Goal: Contribute content: Contribute content

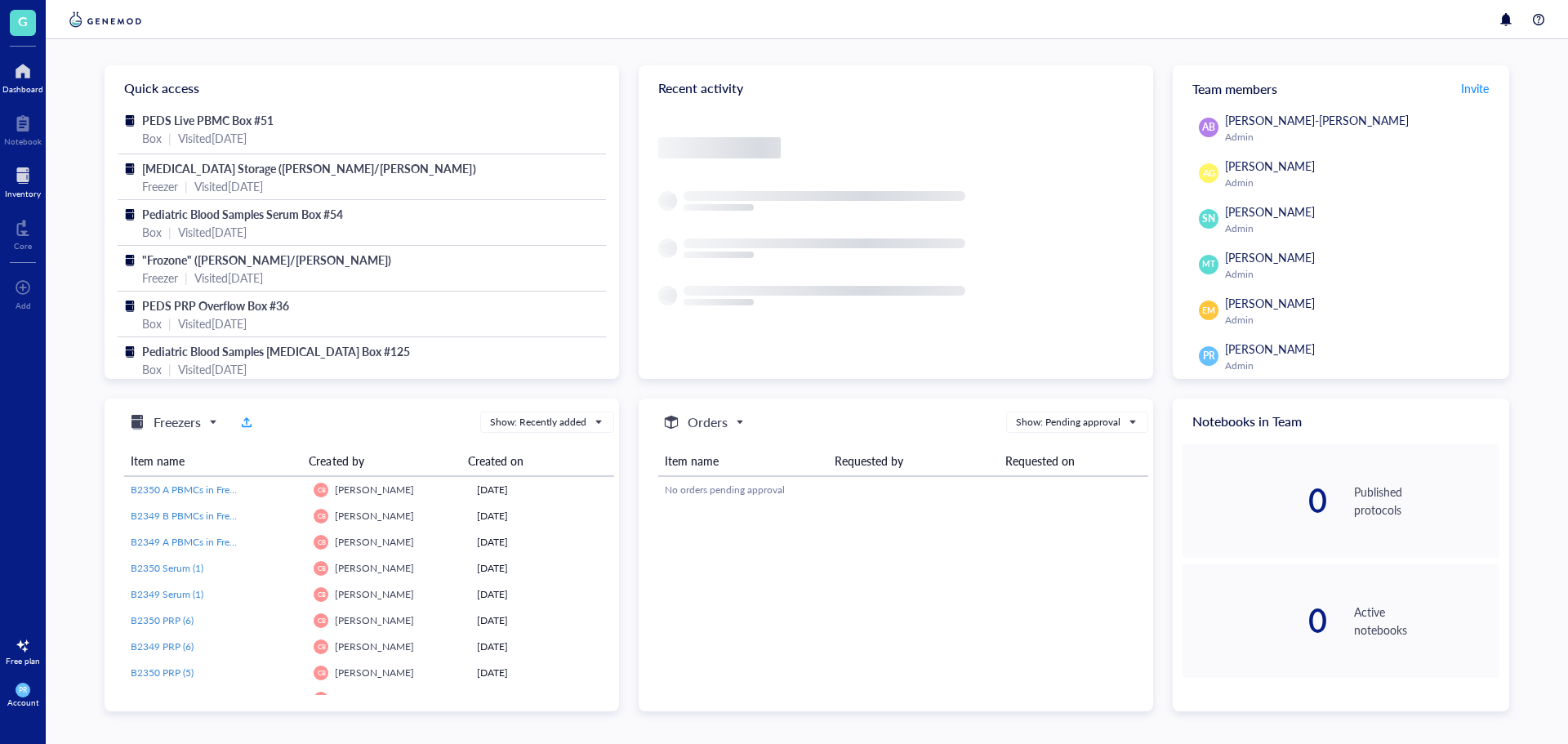
click at [26, 167] on div at bounding box center [23, 175] width 36 height 26
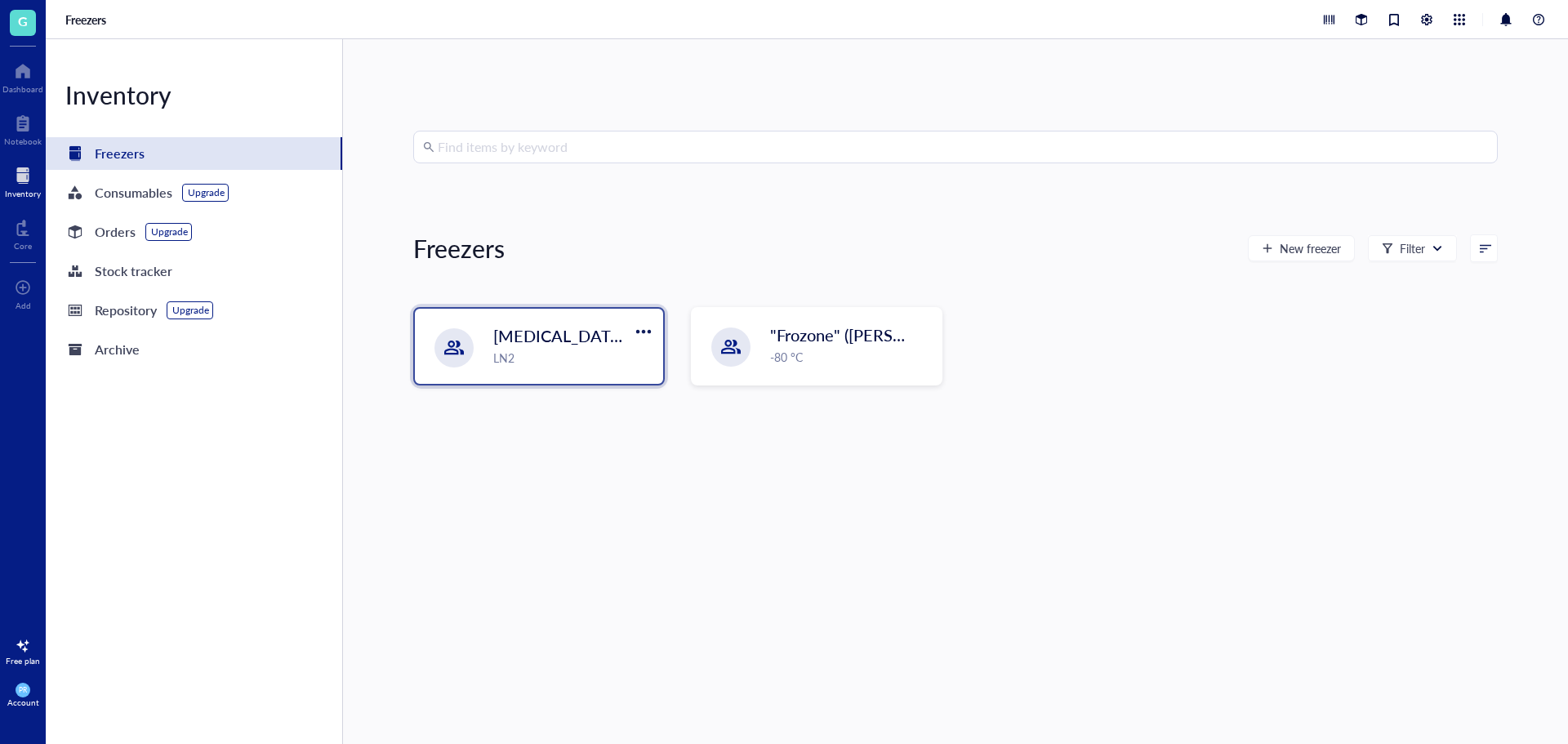
click at [582, 344] on span "[MEDICAL_DATA] Storage ([PERSON_NAME]/[PERSON_NAME])" at bounding box center [730, 335] width 473 height 23
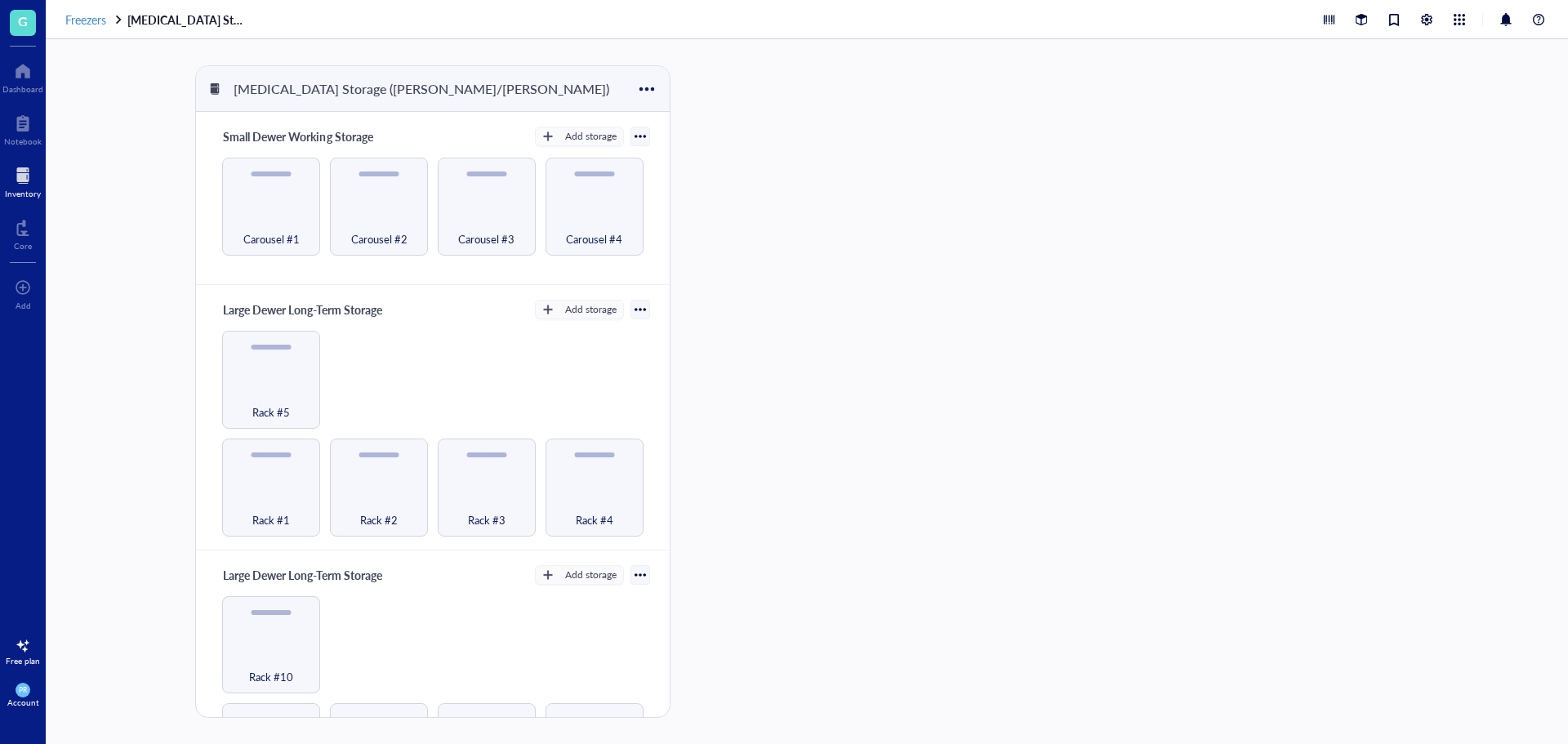
click at [102, 18] on span "Freezers" at bounding box center [85, 19] width 41 height 16
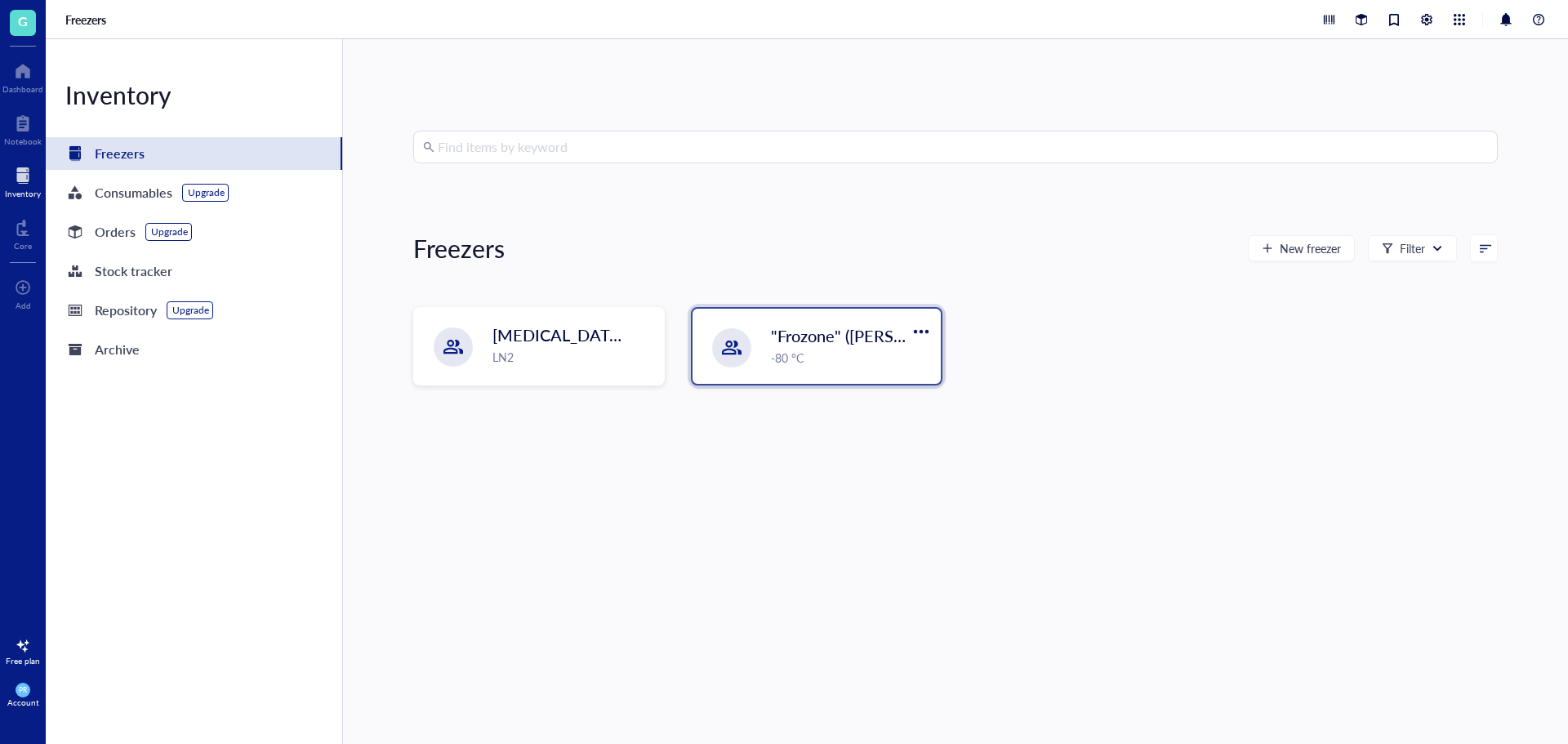
click at [747, 313] on div ""Frozone" ([PERSON_NAME]/[PERSON_NAME]) -80 °C" at bounding box center [816, 346] width 248 height 75
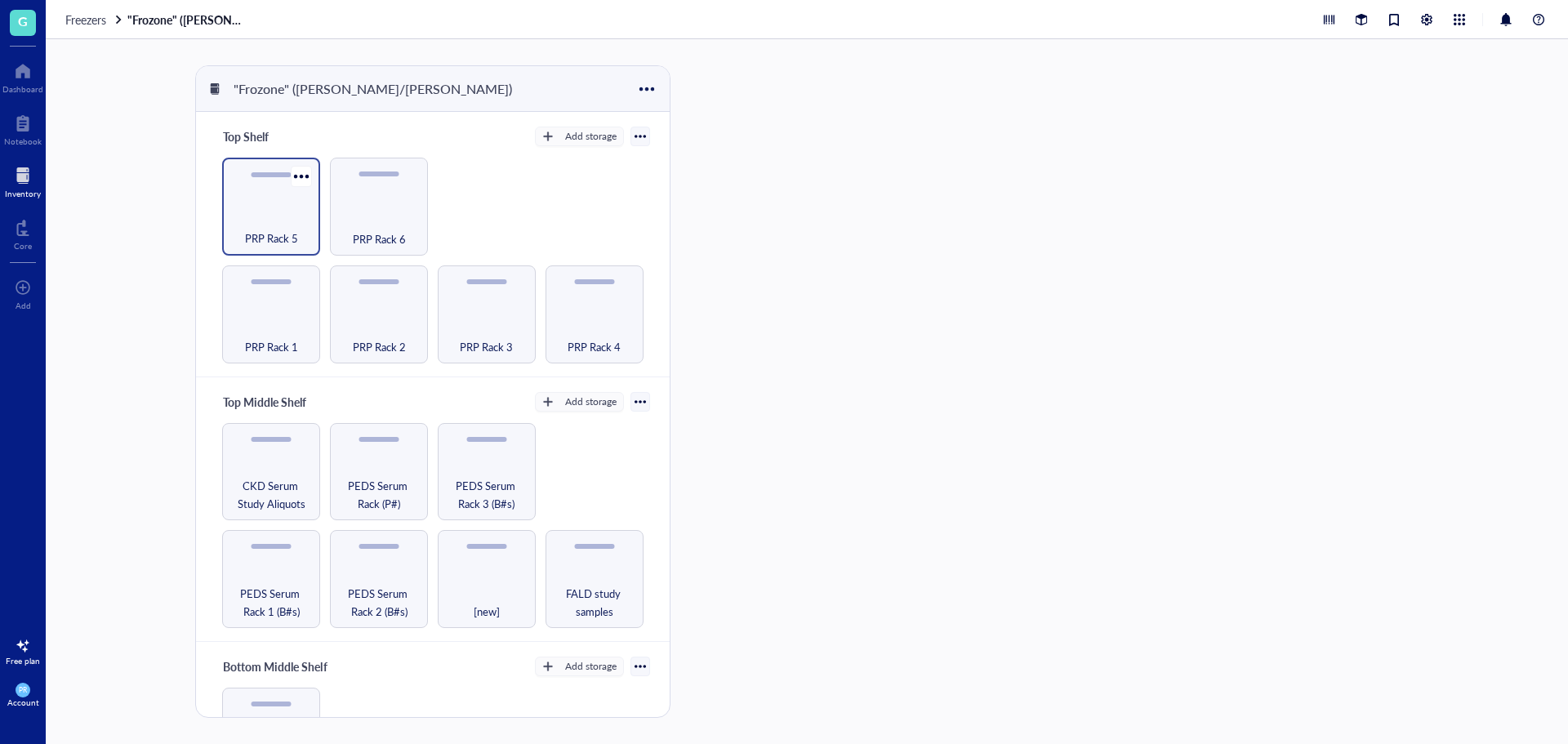
click at [296, 225] on div "PRP Rack 5" at bounding box center [271, 229] width 81 height 36
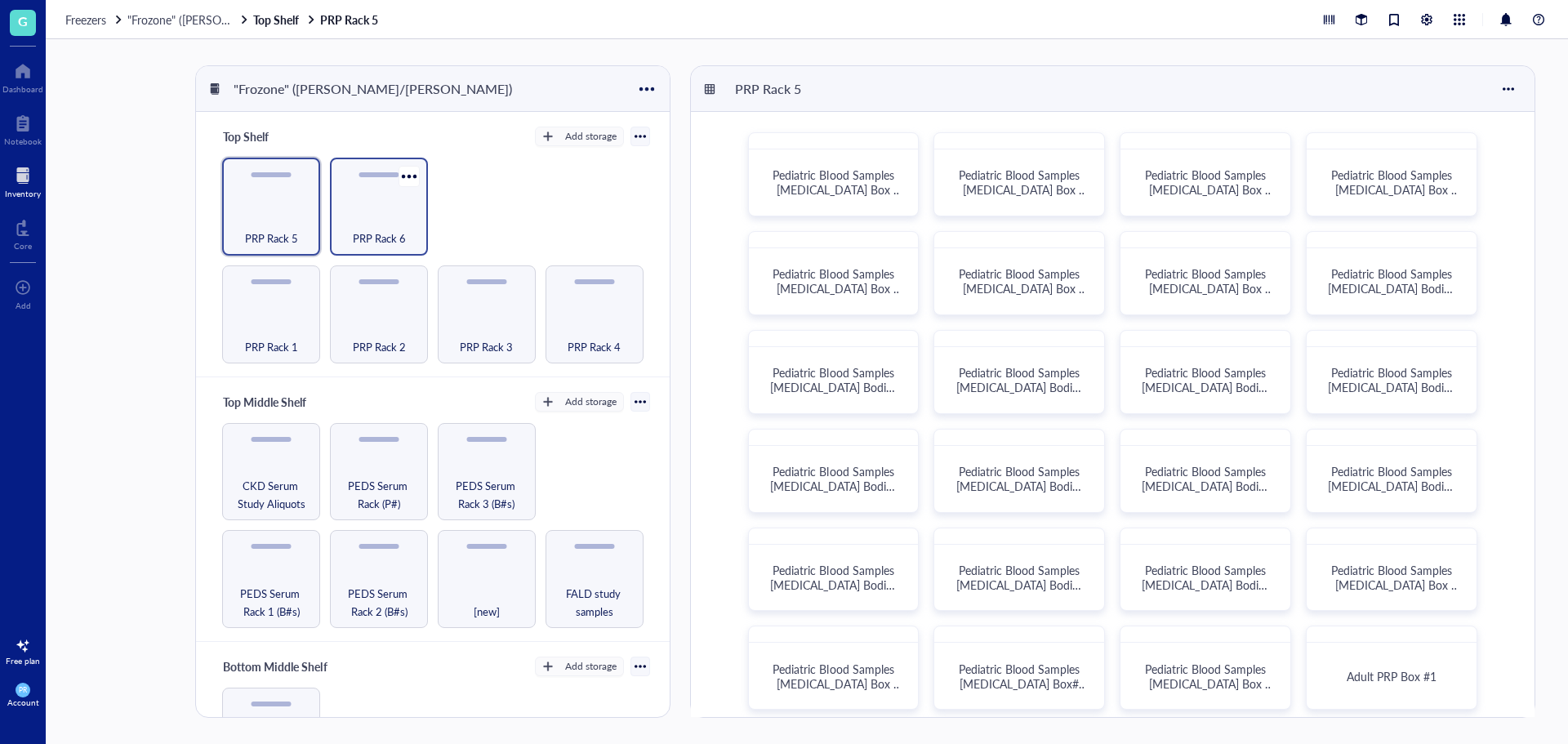
click at [398, 230] on span "PRP Rack 6" at bounding box center [379, 238] width 53 height 18
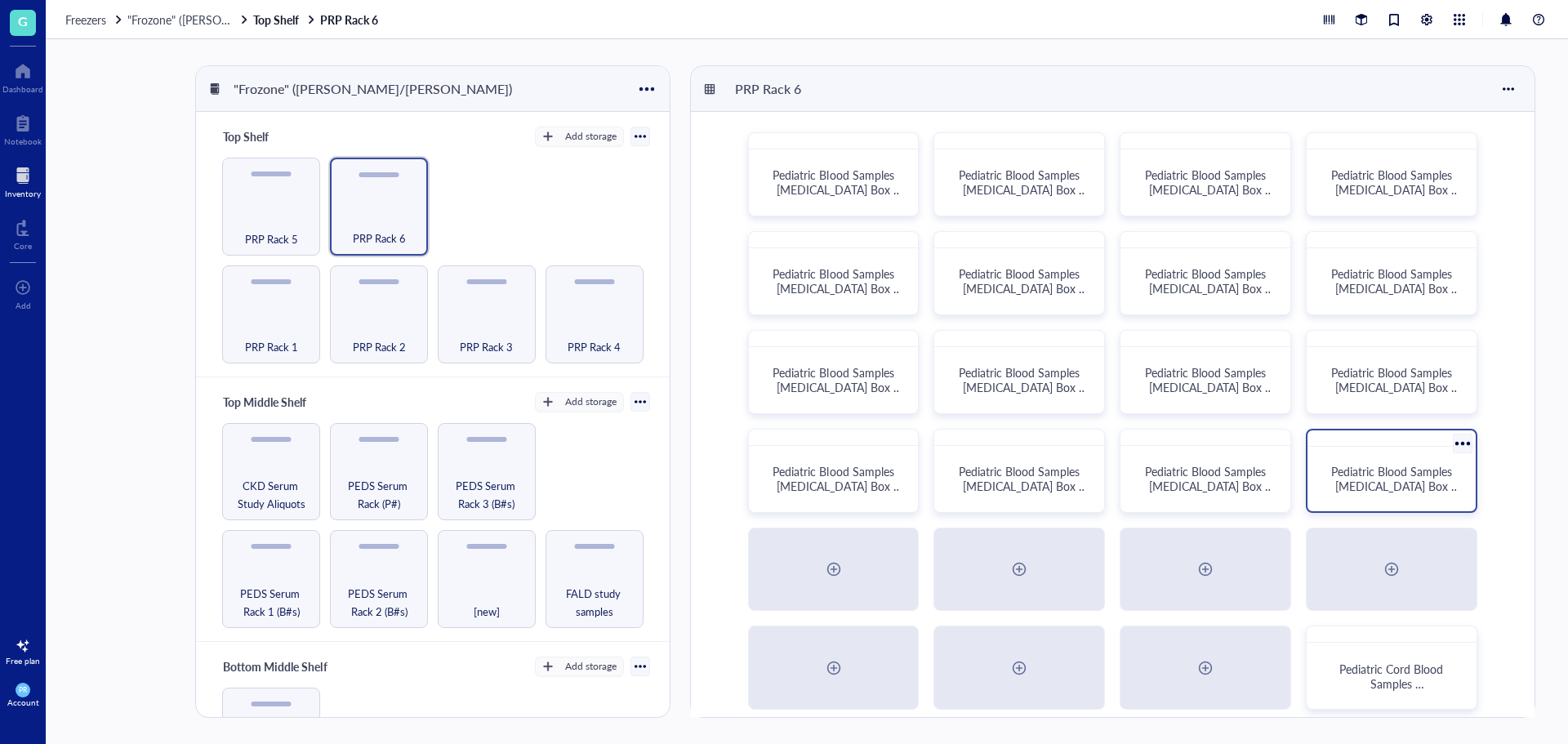
click at [1363, 484] on span "Pediatric Blood Samples [MEDICAL_DATA] Box #135" at bounding box center [1395, 486] width 129 height 46
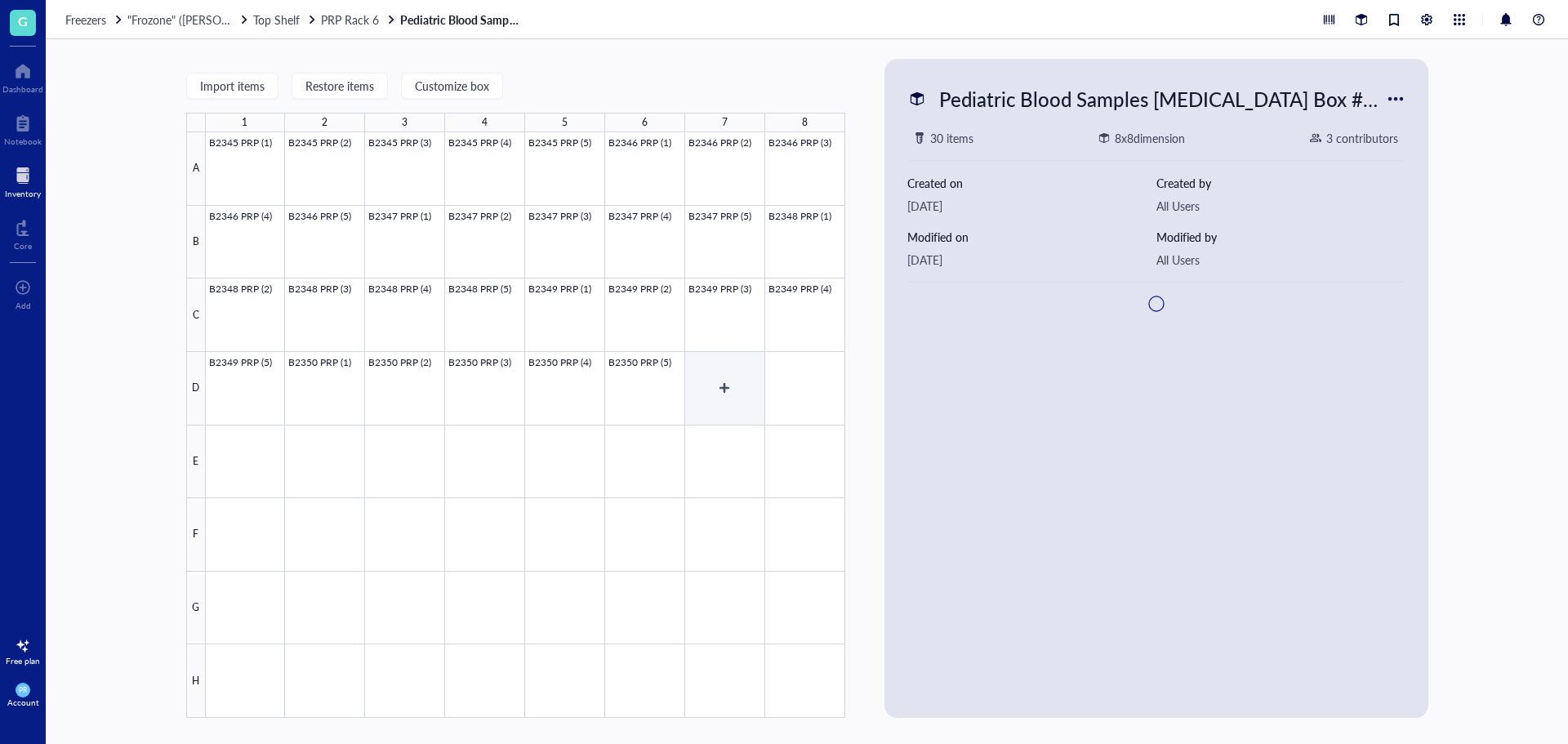
click at [704, 394] on div at bounding box center [525, 425] width 639 height 586
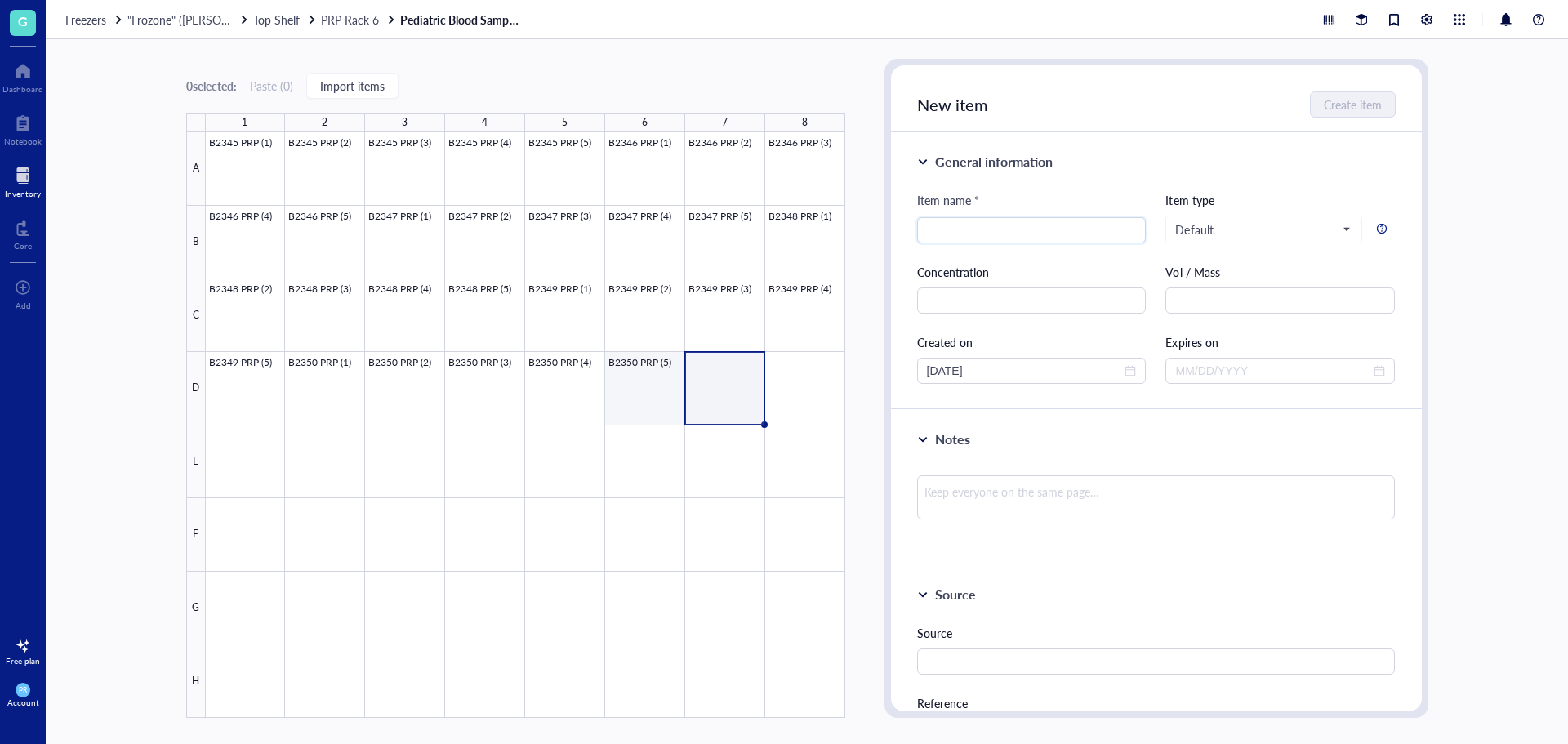
click at [613, 376] on div at bounding box center [525, 425] width 639 height 586
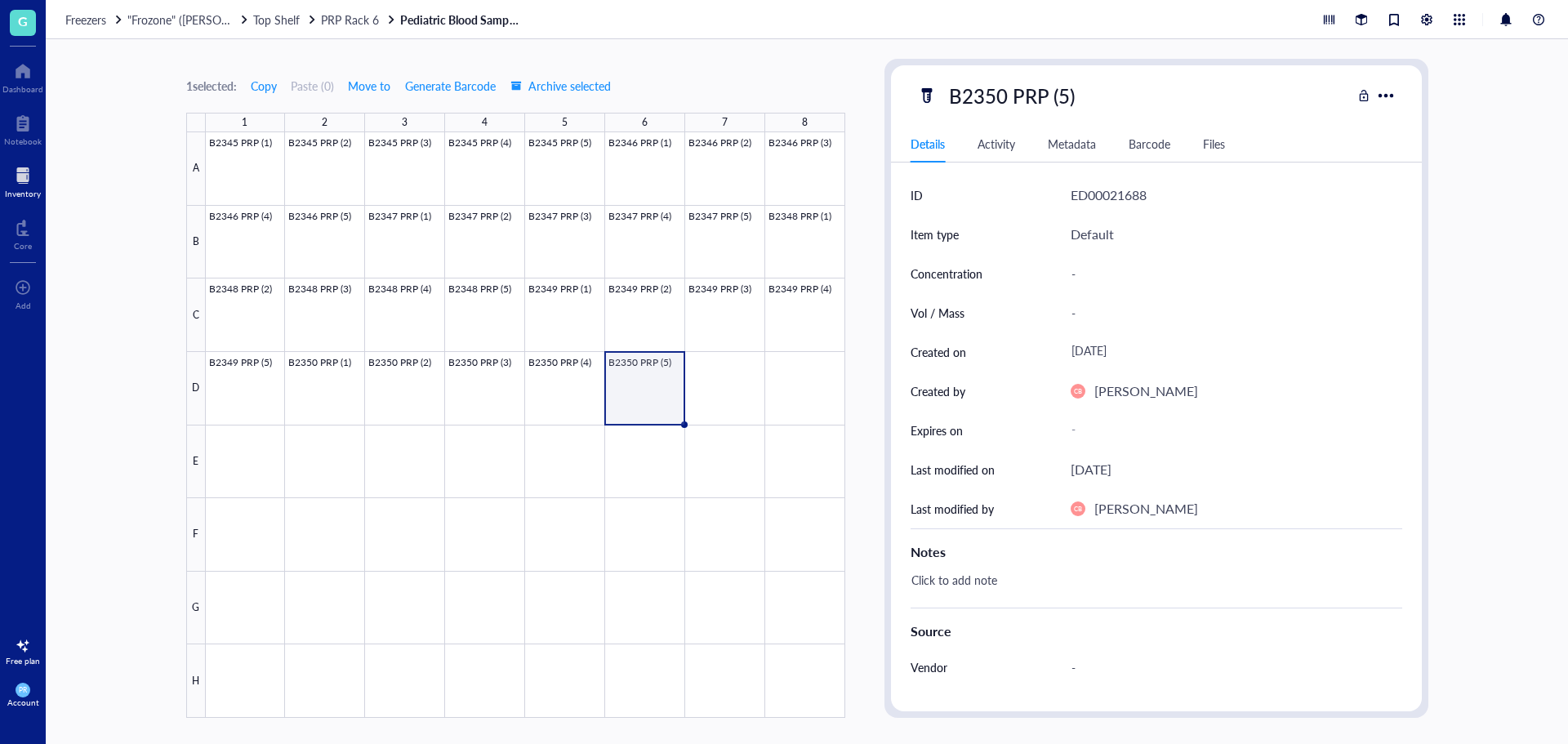
click at [1082, 96] on div "B2350 PRP (5)" at bounding box center [1134, 96] width 434 height 34
click at [1073, 96] on div "B2350 PRP (5)" at bounding box center [1012, 96] width 141 height 34
drag, startPoint x: 1074, startPoint y: 96, endPoint x: 867, endPoint y: 96, distance: 207.0
click at [867, 96] on div "1 selected: Copy Paste ( 0 ) Move to Generate Barcode Archive selected 1 2 3 4 …" at bounding box center [807, 391] width 1523 height 705
click at [701, 381] on div at bounding box center [525, 425] width 639 height 586
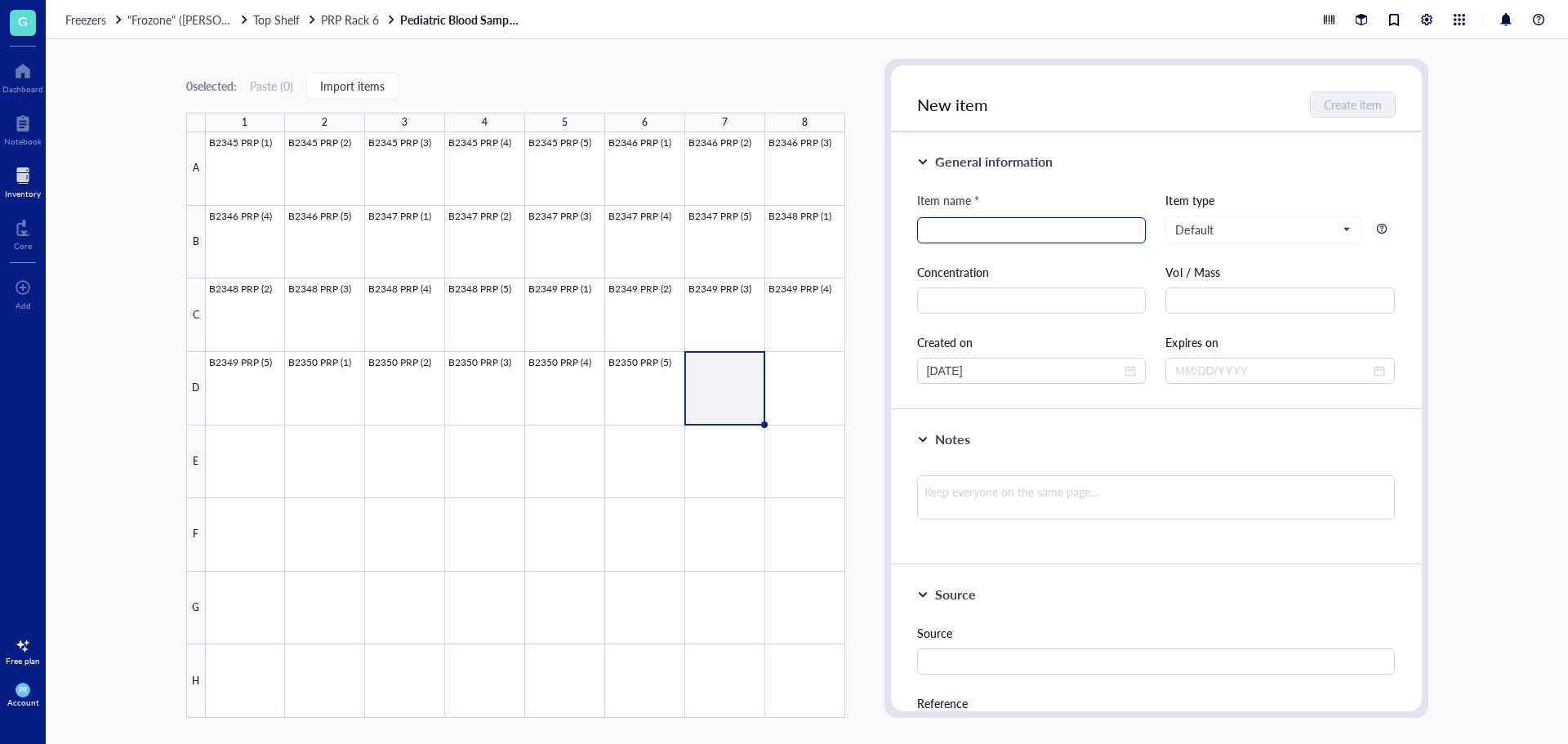
click at [939, 236] on input "search" at bounding box center [1032, 230] width 210 height 24
paste input "B2350 PRP (5)"
type input "B2350 PRP (1)"
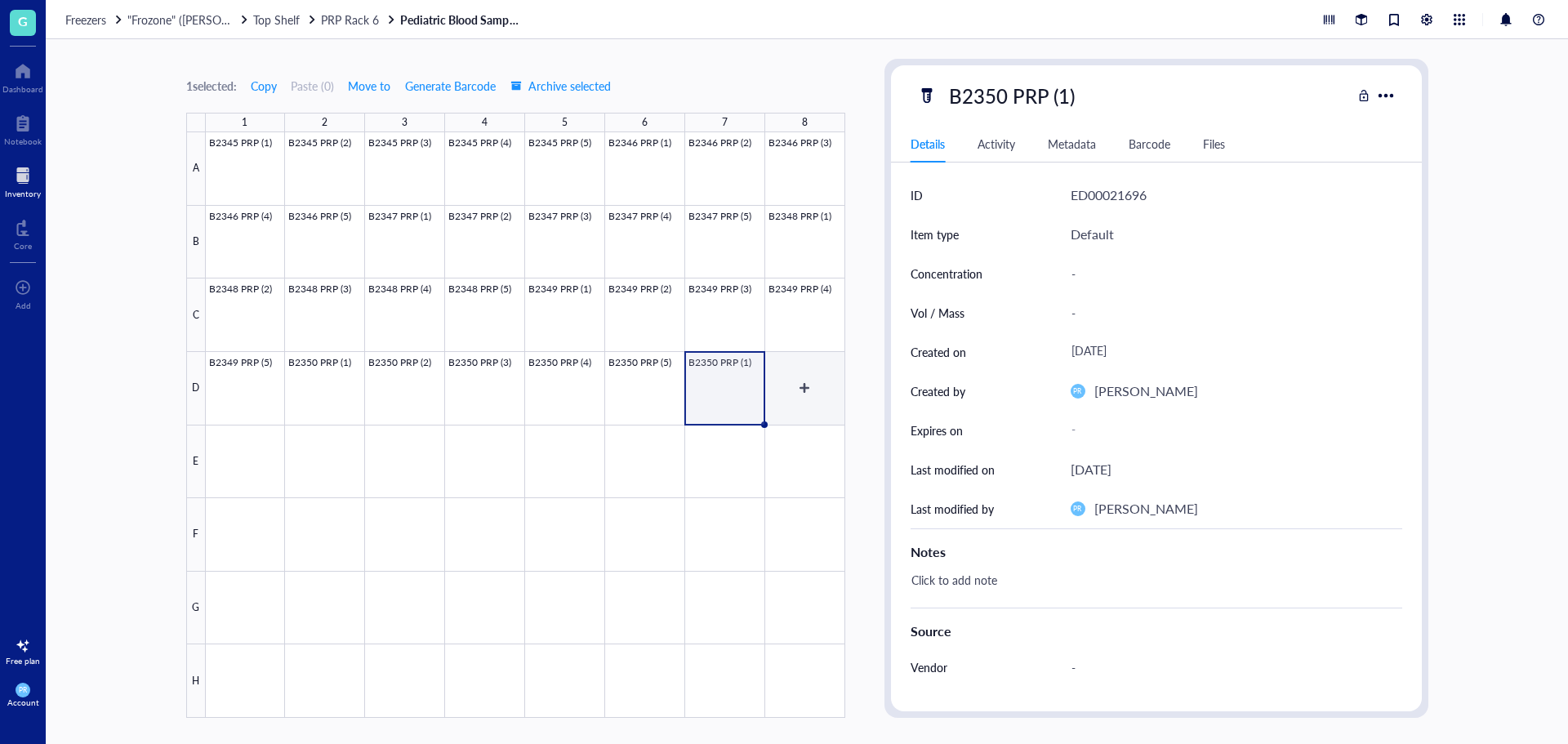
click at [783, 384] on div at bounding box center [525, 425] width 639 height 586
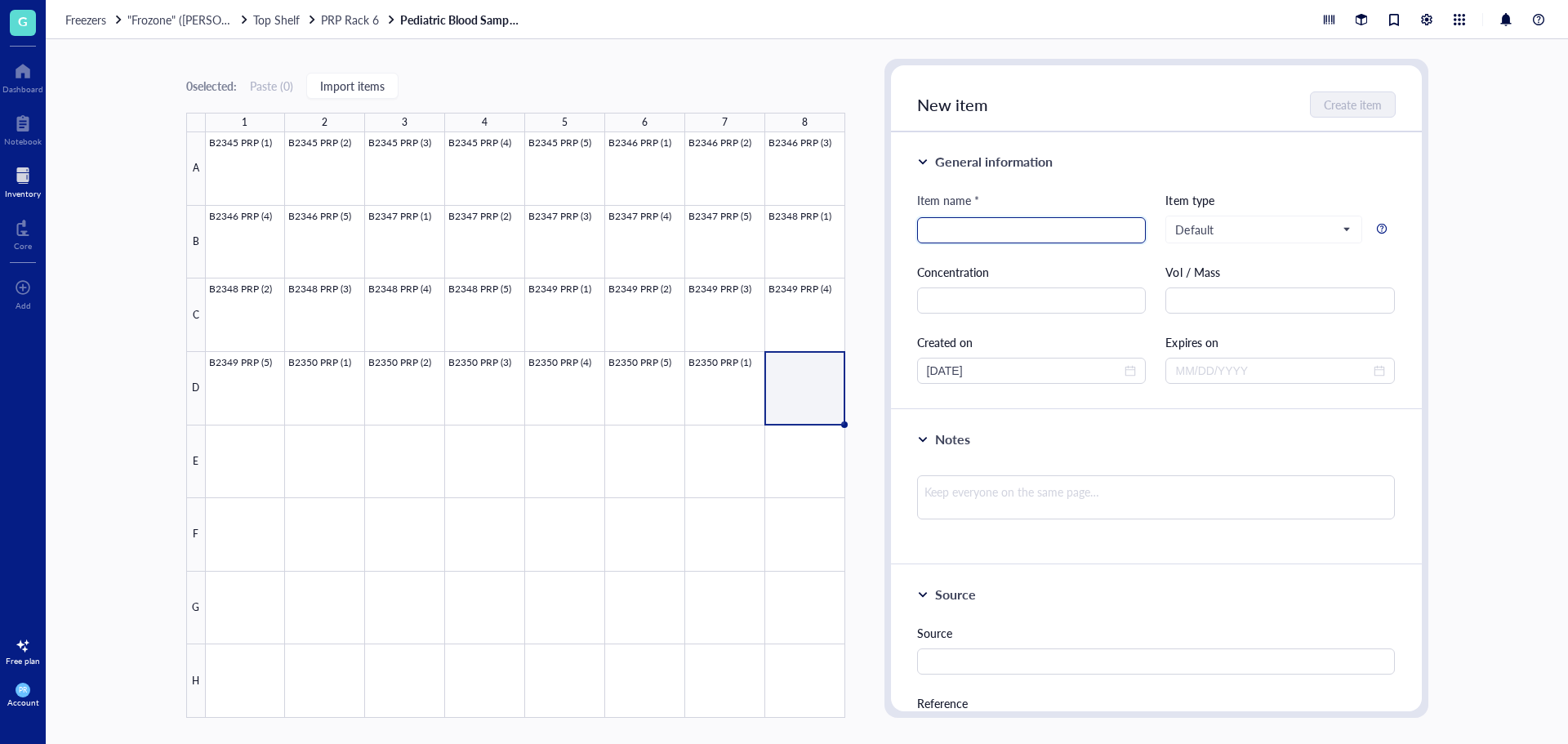
click at [994, 240] on input "search" at bounding box center [1032, 230] width 210 height 24
paste input "B2350 PRP (5)"
type input "B2350 PRP (2)"
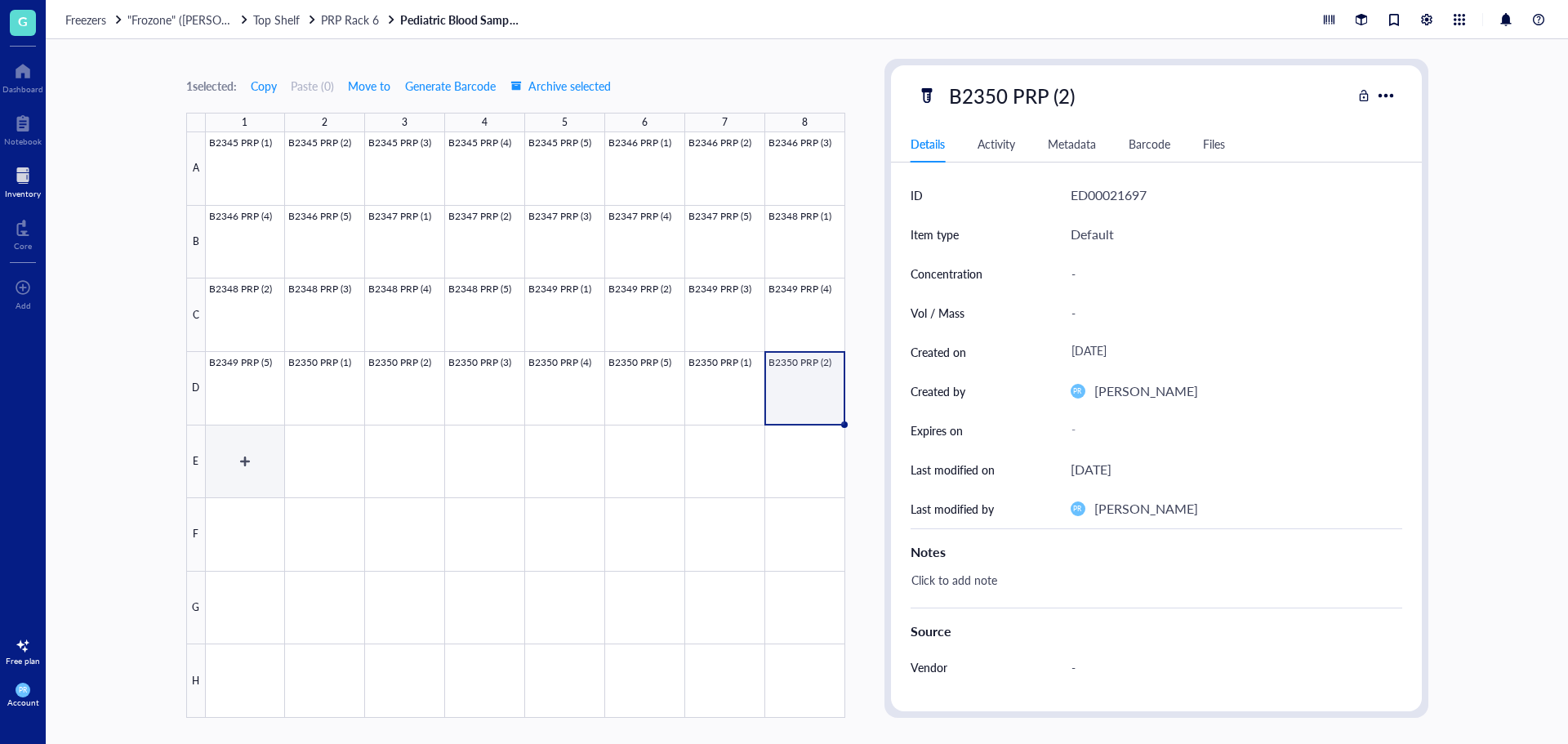
click at [242, 450] on div at bounding box center [525, 425] width 639 height 586
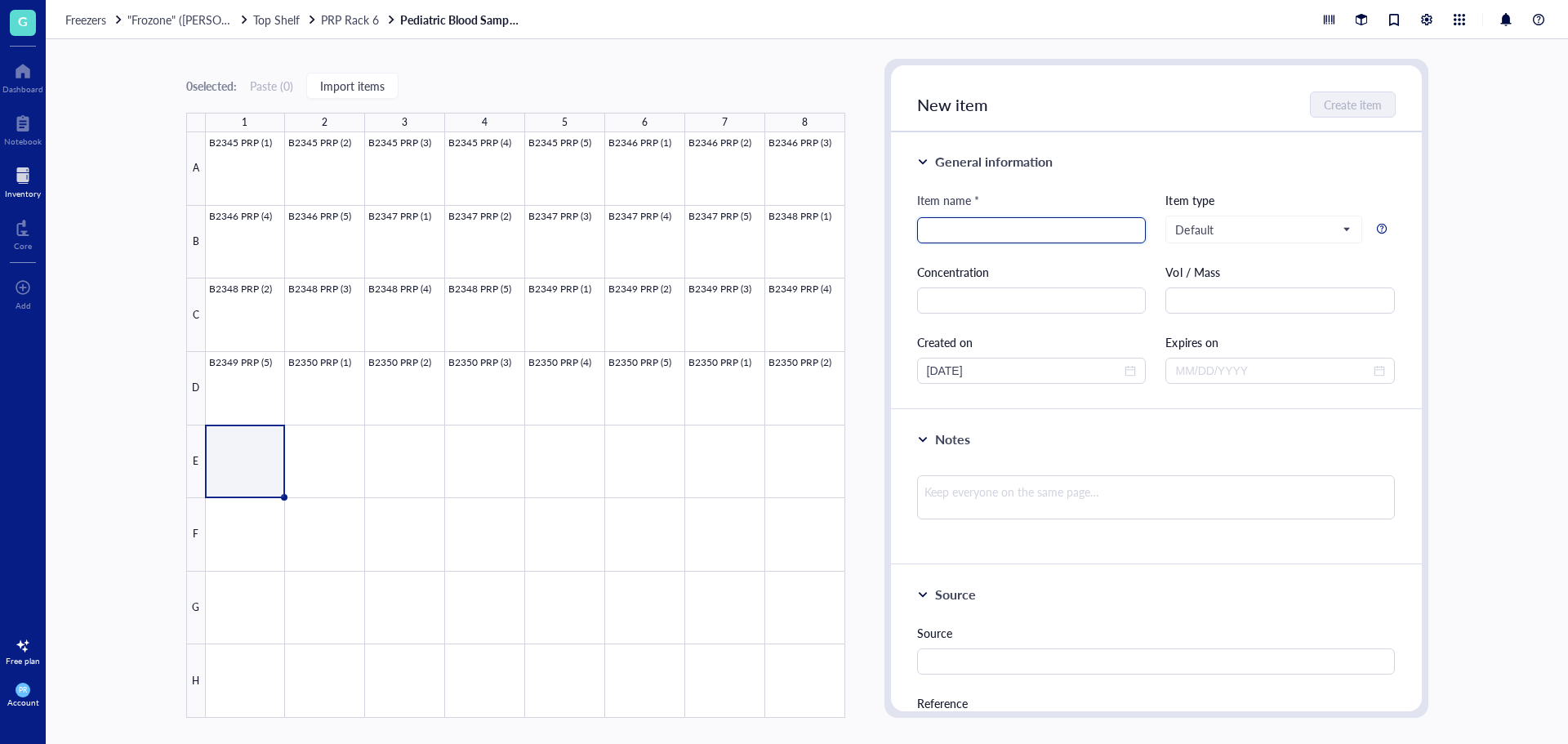
click at [1004, 235] on input "search" at bounding box center [1032, 230] width 210 height 24
paste input "B2350 PRP (5)"
click at [959, 232] on input "B2350 PRP (5)" at bounding box center [1032, 230] width 210 height 24
click at [994, 234] on input "B2351 PRP (5)" at bounding box center [1032, 230] width 210 height 24
type input "B2351 PRP (3)"
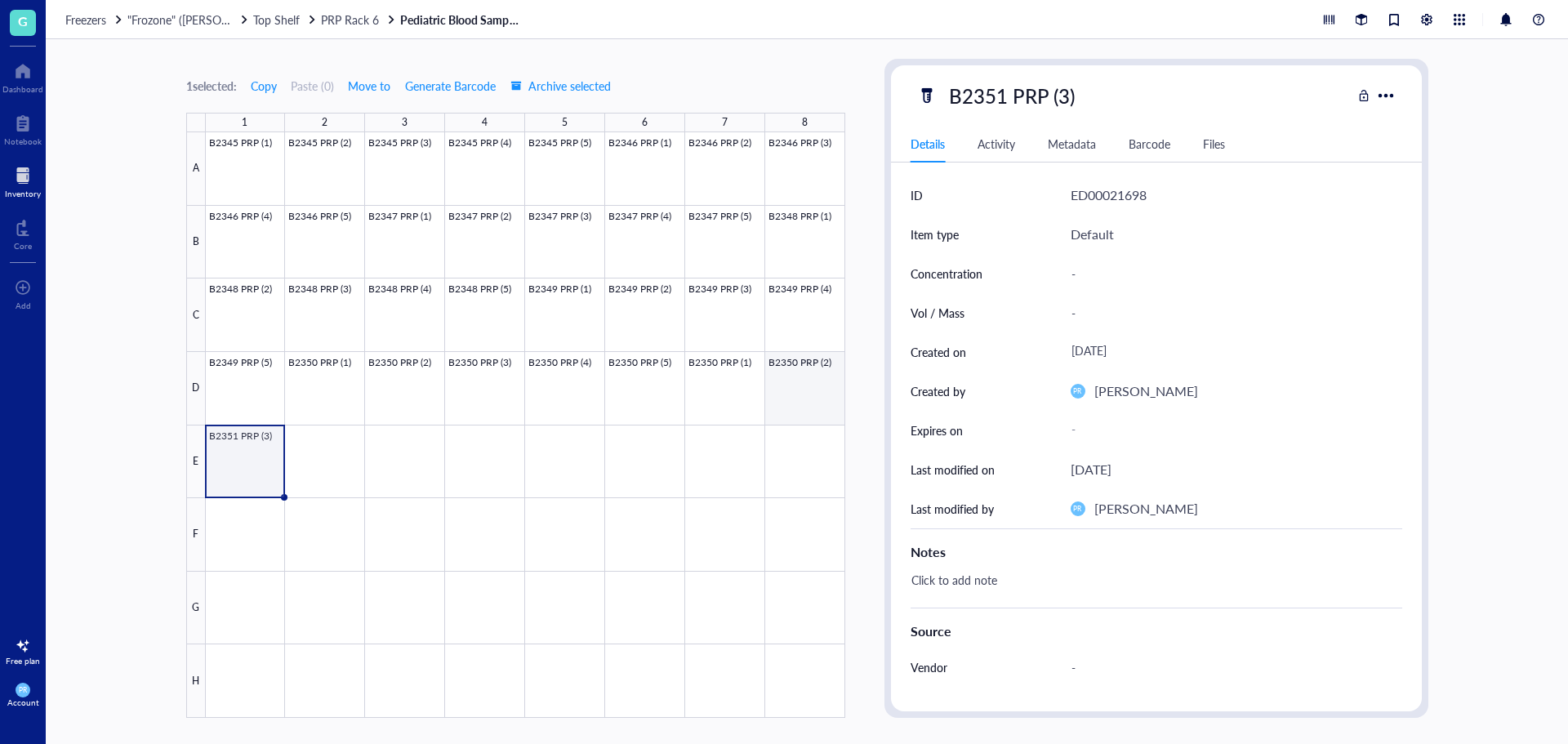
click at [747, 388] on div at bounding box center [525, 425] width 639 height 586
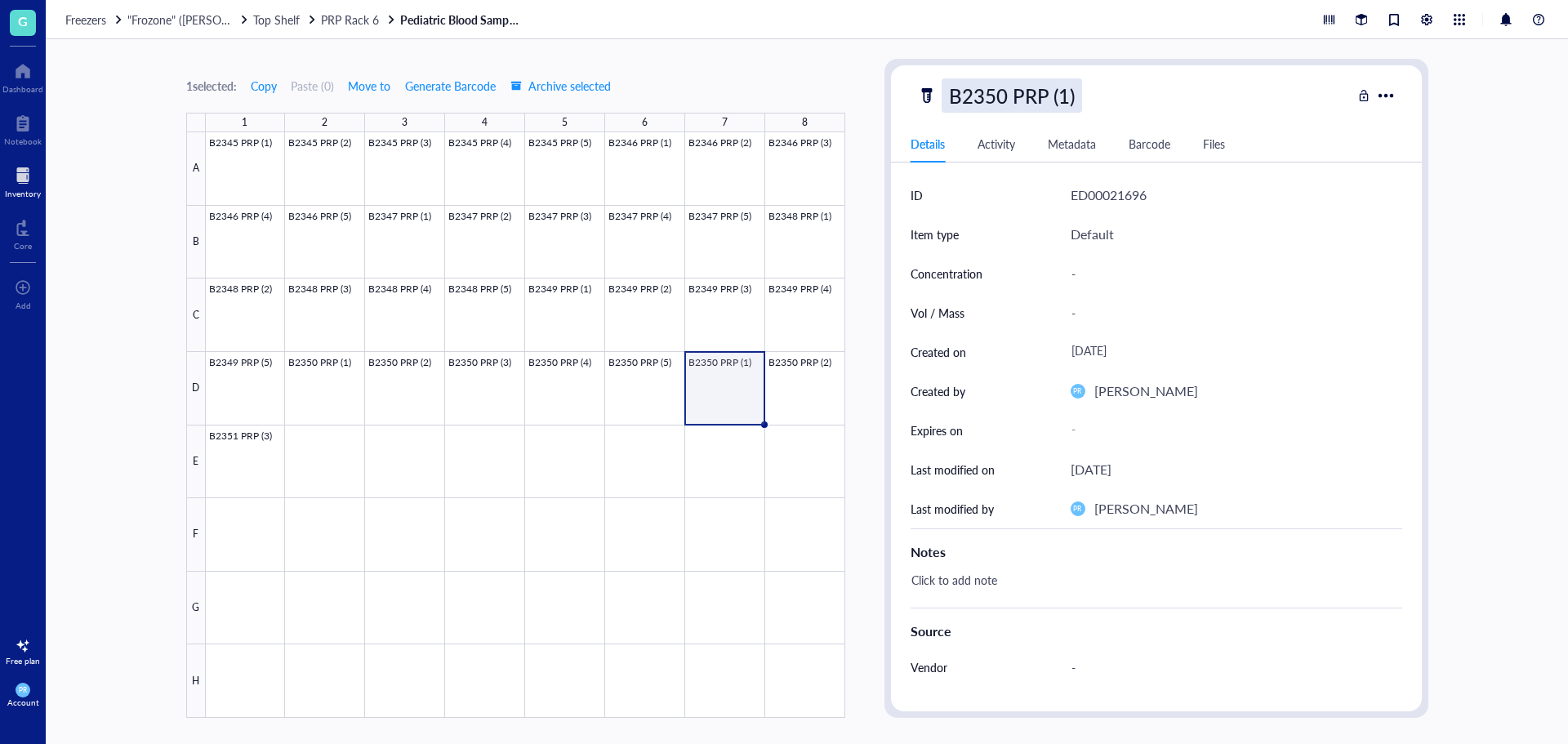
click at [987, 109] on div "B2350 PRP (1)" at bounding box center [1012, 96] width 141 height 34
drag, startPoint x: 1004, startPoint y: 99, endPoint x: 994, endPoint y: 99, distance: 10.0
click at [994, 99] on input "B2350 PRP (1)" at bounding box center [1028, 96] width 172 height 33
type input "B2351 PRP (1)"
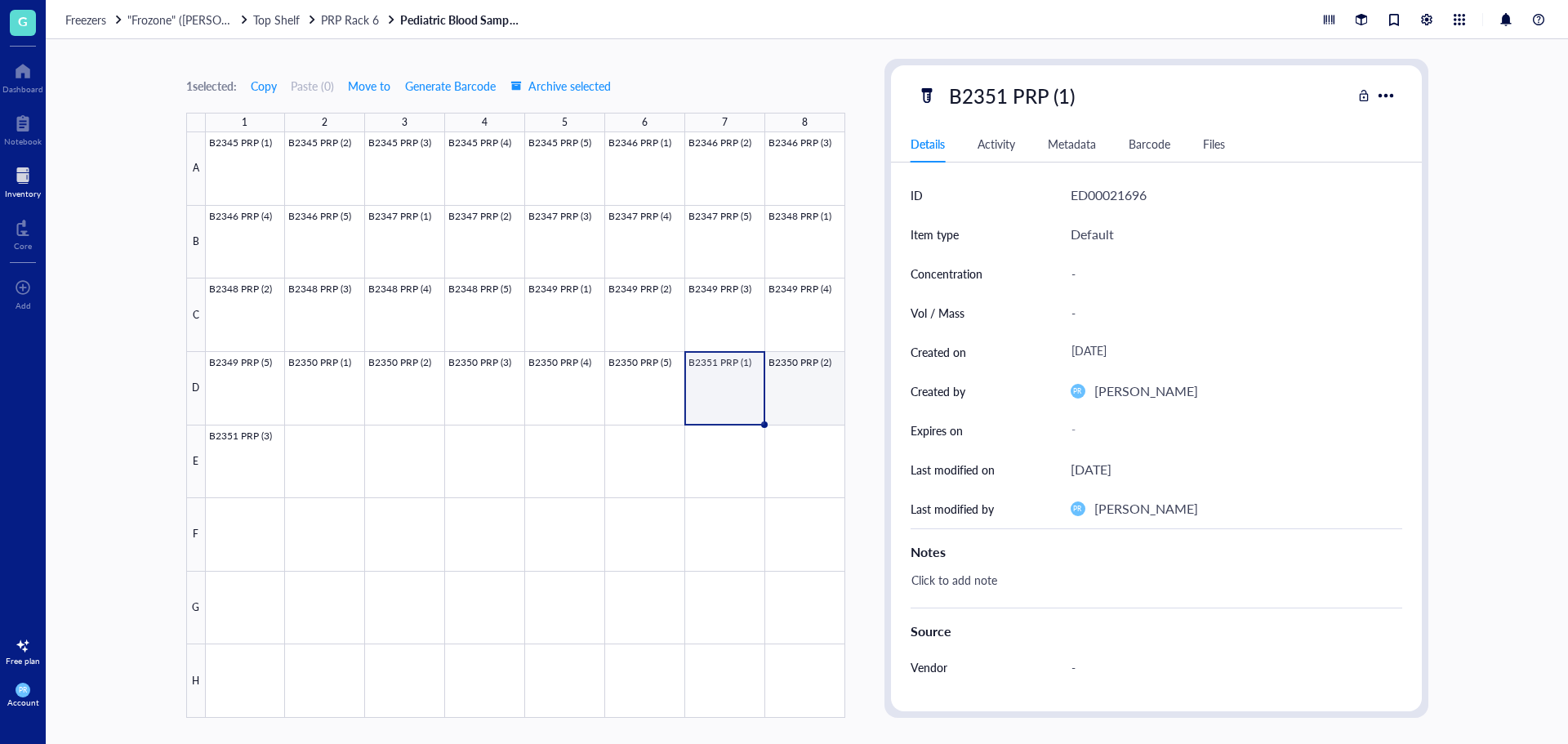
click at [807, 364] on div at bounding box center [525, 425] width 639 height 586
click at [995, 85] on div "B2350 PRP (2)" at bounding box center [1012, 96] width 141 height 34
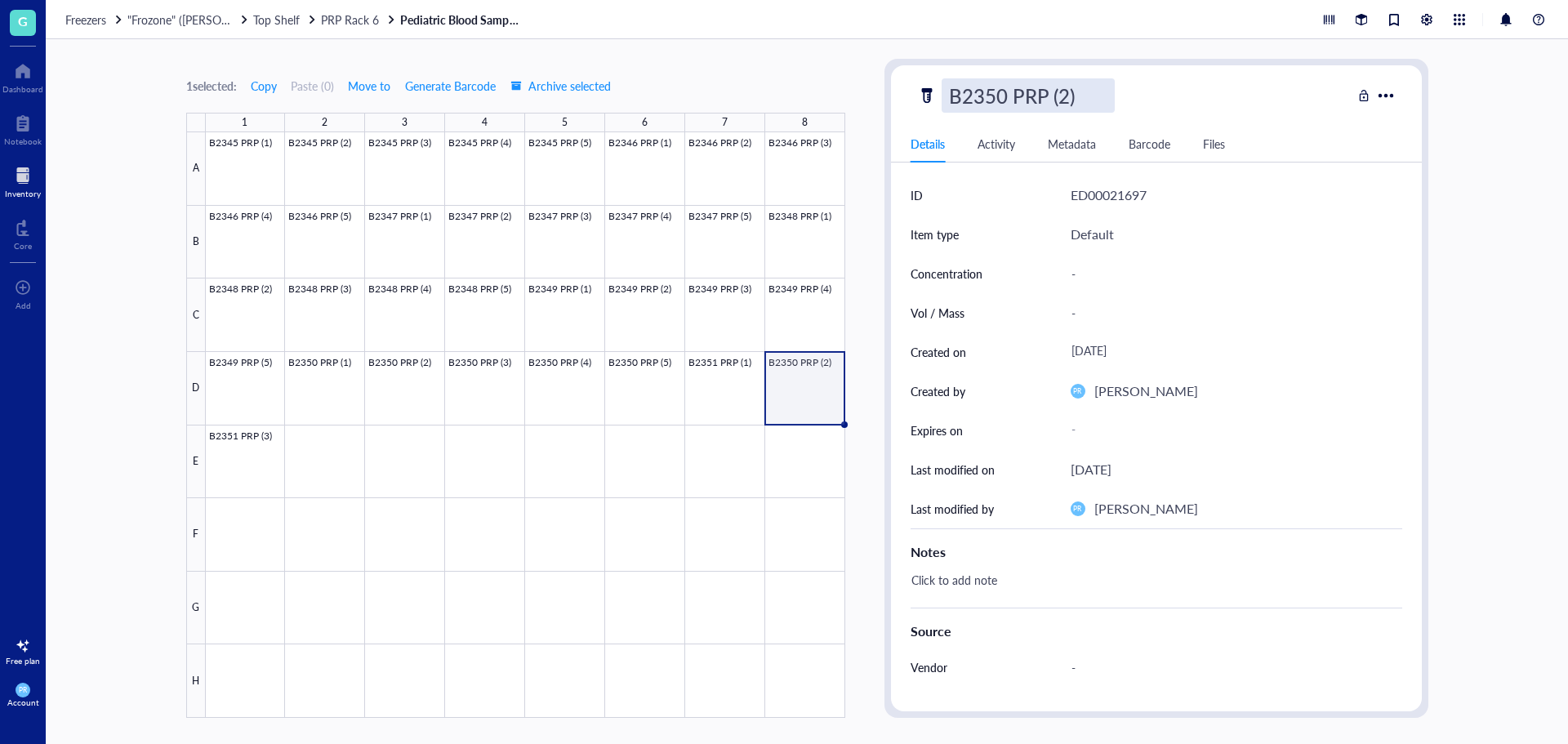
drag, startPoint x: 1005, startPoint y: 90, endPoint x: 995, endPoint y: 90, distance: 10.0
click at [995, 90] on input "B2350 PRP (2)" at bounding box center [1028, 96] width 172 height 33
type input "B2351 PRP (2)"
click at [235, 468] on div at bounding box center [525, 425] width 639 height 586
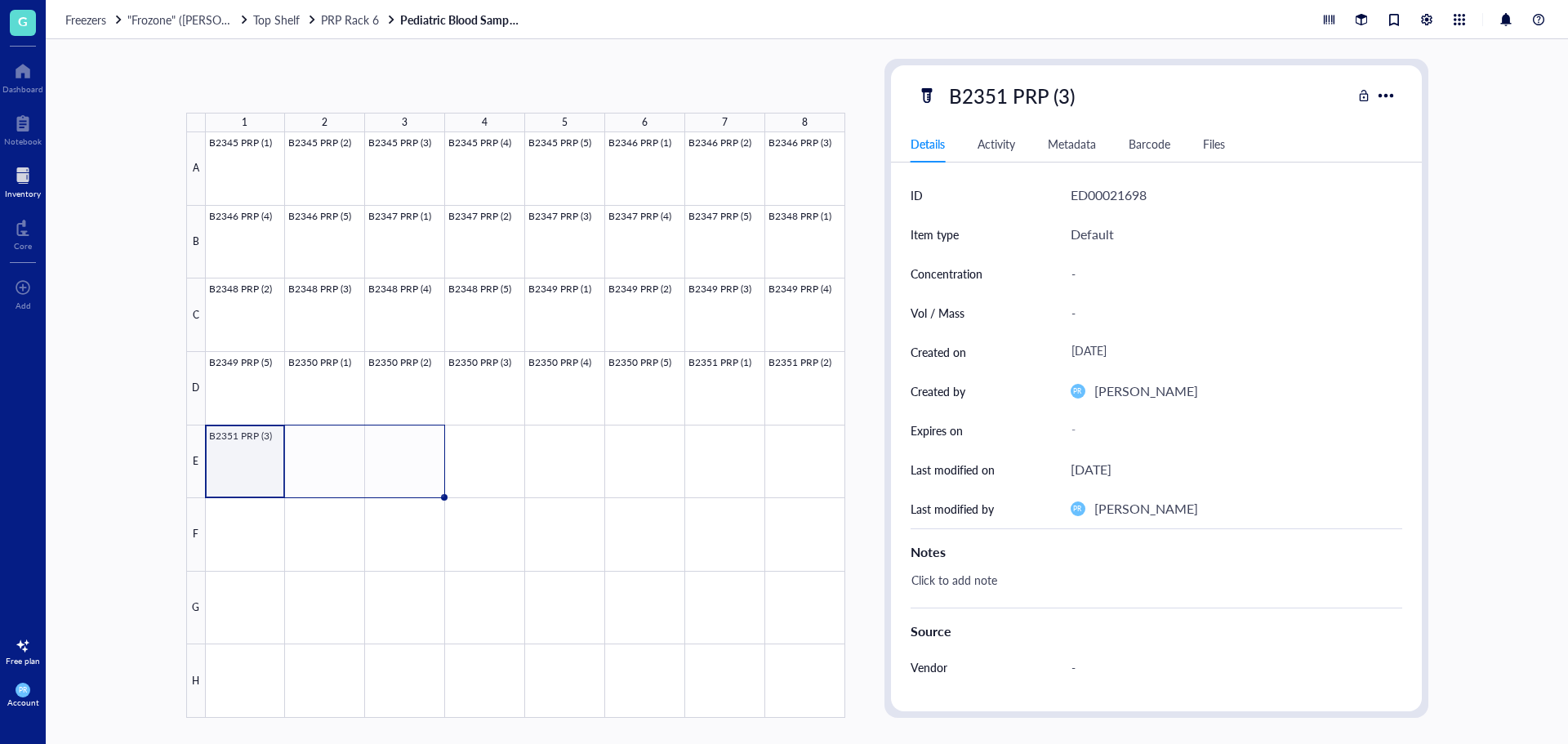
drag, startPoint x: 283, startPoint y: 494, endPoint x: 410, endPoint y: 489, distance: 127.1
click at [0, 0] on div "B2345 PRP (1) B2345 PRP (2) B2345 PRP (3) B2345 PRP (4) B2345 PRP (5) B2346 PRP…" at bounding box center [0, 0] width 0 height 0
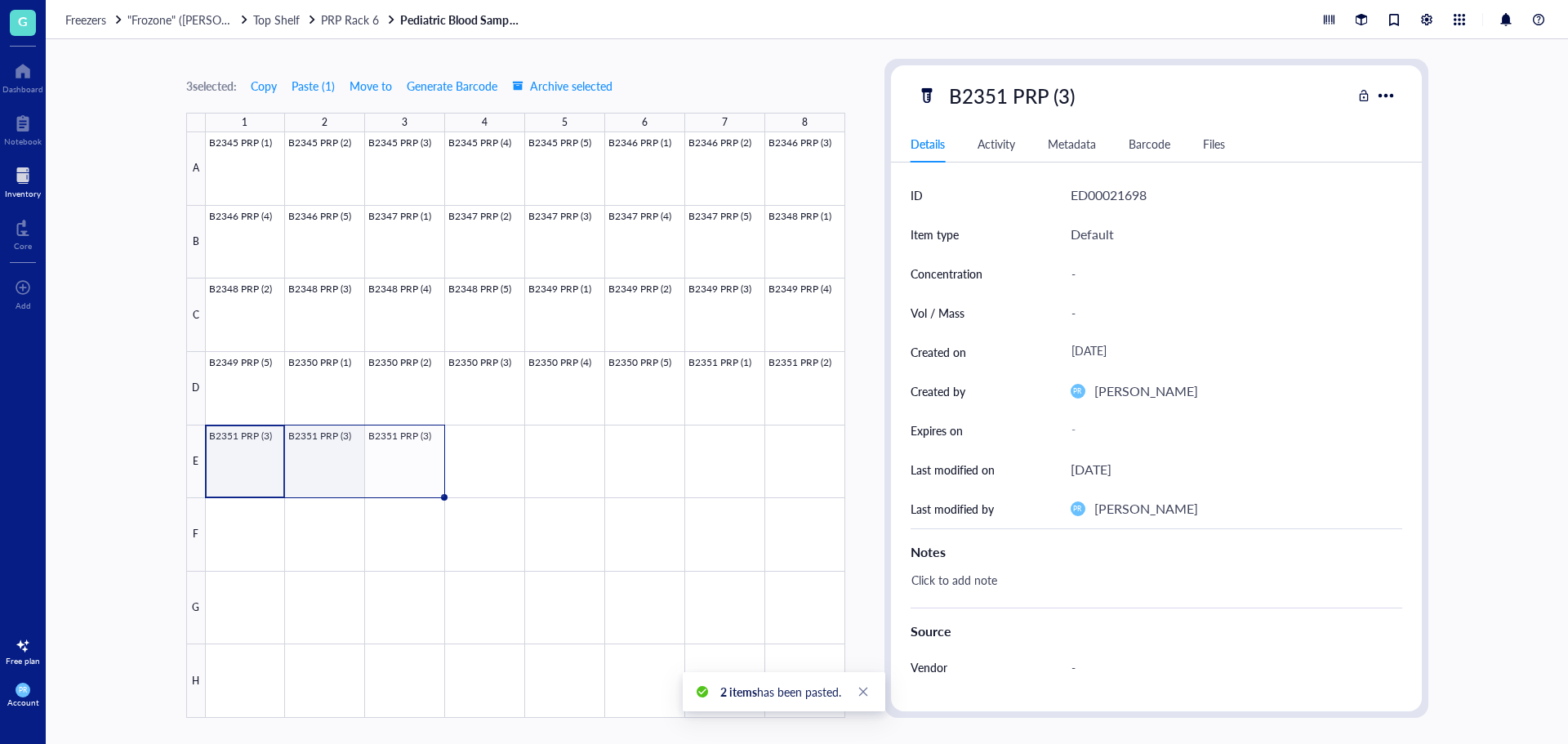
click at [332, 463] on div at bounding box center [525, 425] width 639 height 586
click at [1071, 90] on div "B2351 PRP (3)" at bounding box center [1012, 96] width 141 height 34
click at [1069, 90] on input "B2351 PRP (3)" at bounding box center [1028, 96] width 172 height 33
type input "B2351 PRP (4)"
click at [380, 480] on div at bounding box center [525, 425] width 639 height 586
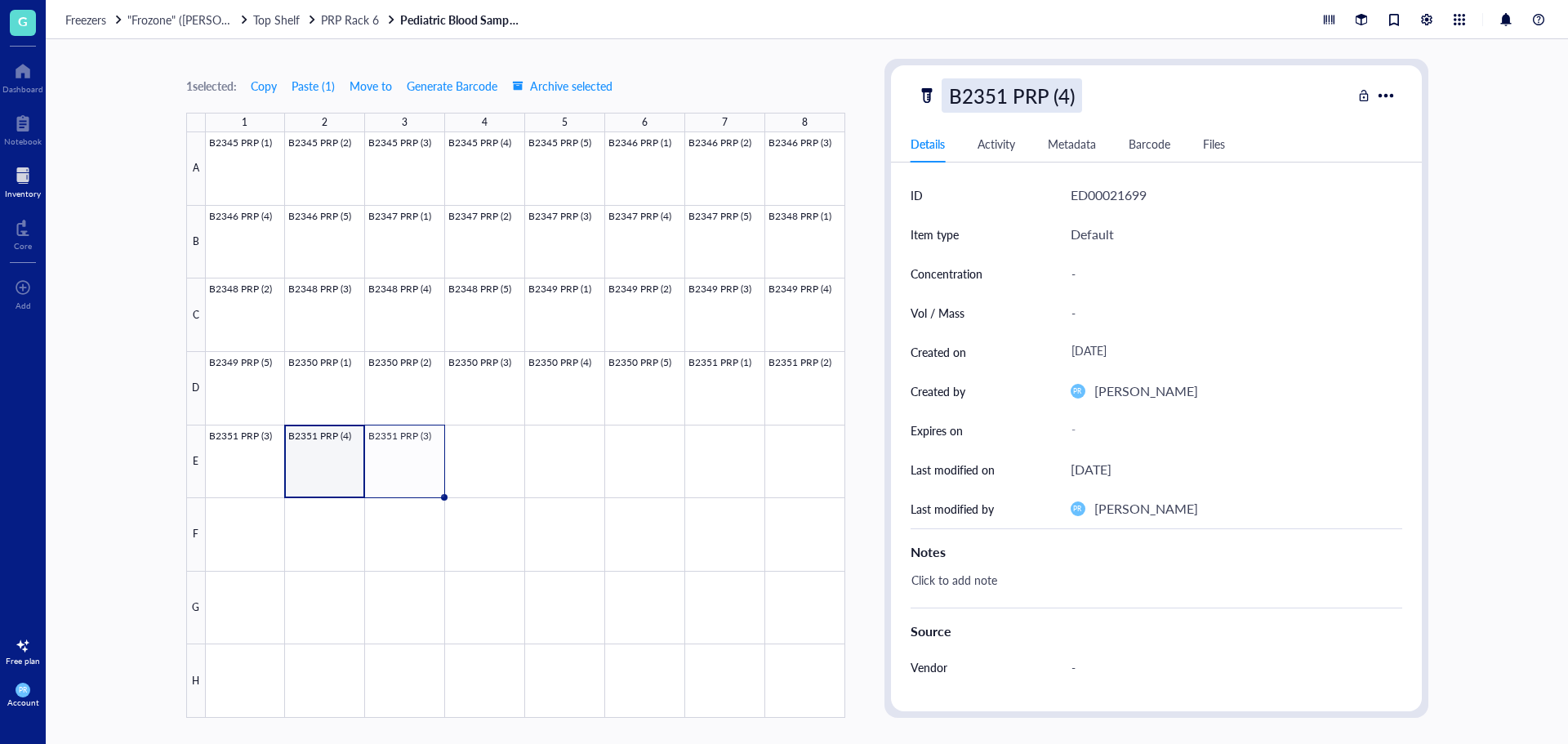
click at [1063, 101] on div "B2351 PRP (4)" at bounding box center [1012, 96] width 141 height 34
click at [1061, 98] on input "B2351 PRP (4)" at bounding box center [1028, 96] width 172 height 33
type input "B2351 PRP (5)"
click at [510, 448] on div at bounding box center [525, 425] width 639 height 586
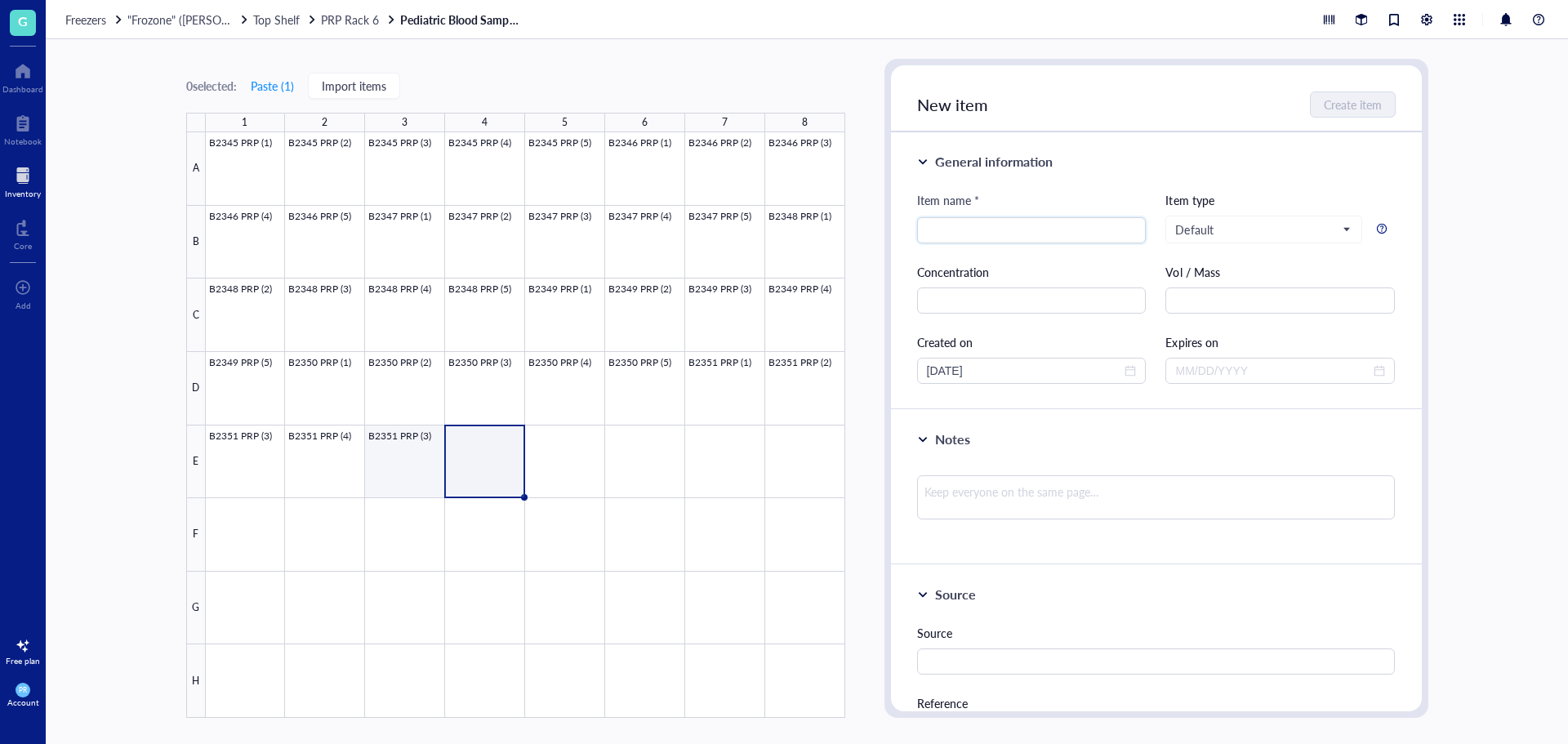
click at [428, 474] on div at bounding box center [525, 425] width 639 height 586
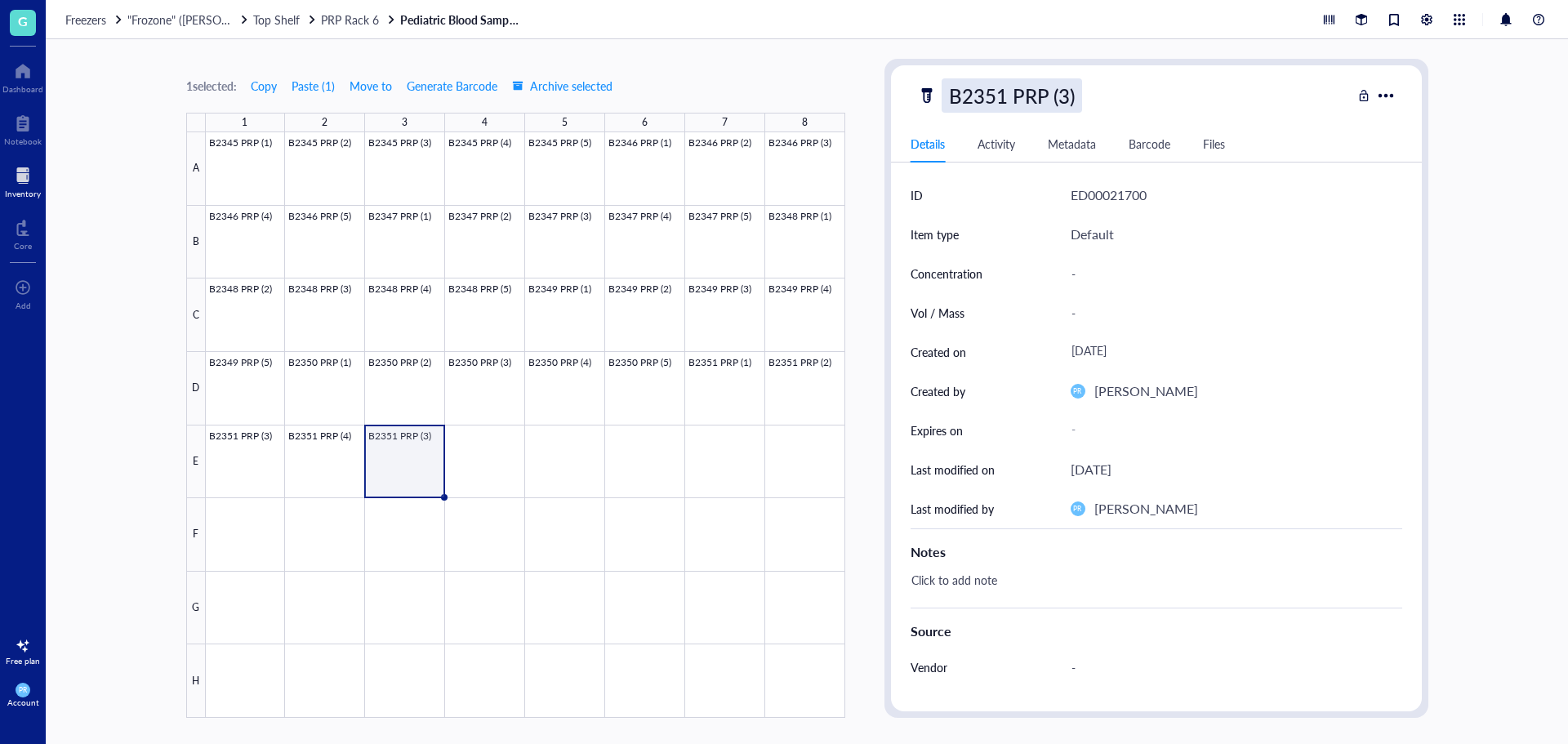
click at [1069, 96] on div "B2351 PRP (3)" at bounding box center [1012, 96] width 141 height 34
drag, startPoint x: 1069, startPoint y: 96, endPoint x: 1060, endPoint y: 94, distance: 9.2
click at [1060, 94] on input "B2351 PRP (3)" at bounding box center [1028, 96] width 172 height 33
type input "B2351 PRP (5)"
click at [469, 428] on div at bounding box center [525, 425] width 639 height 586
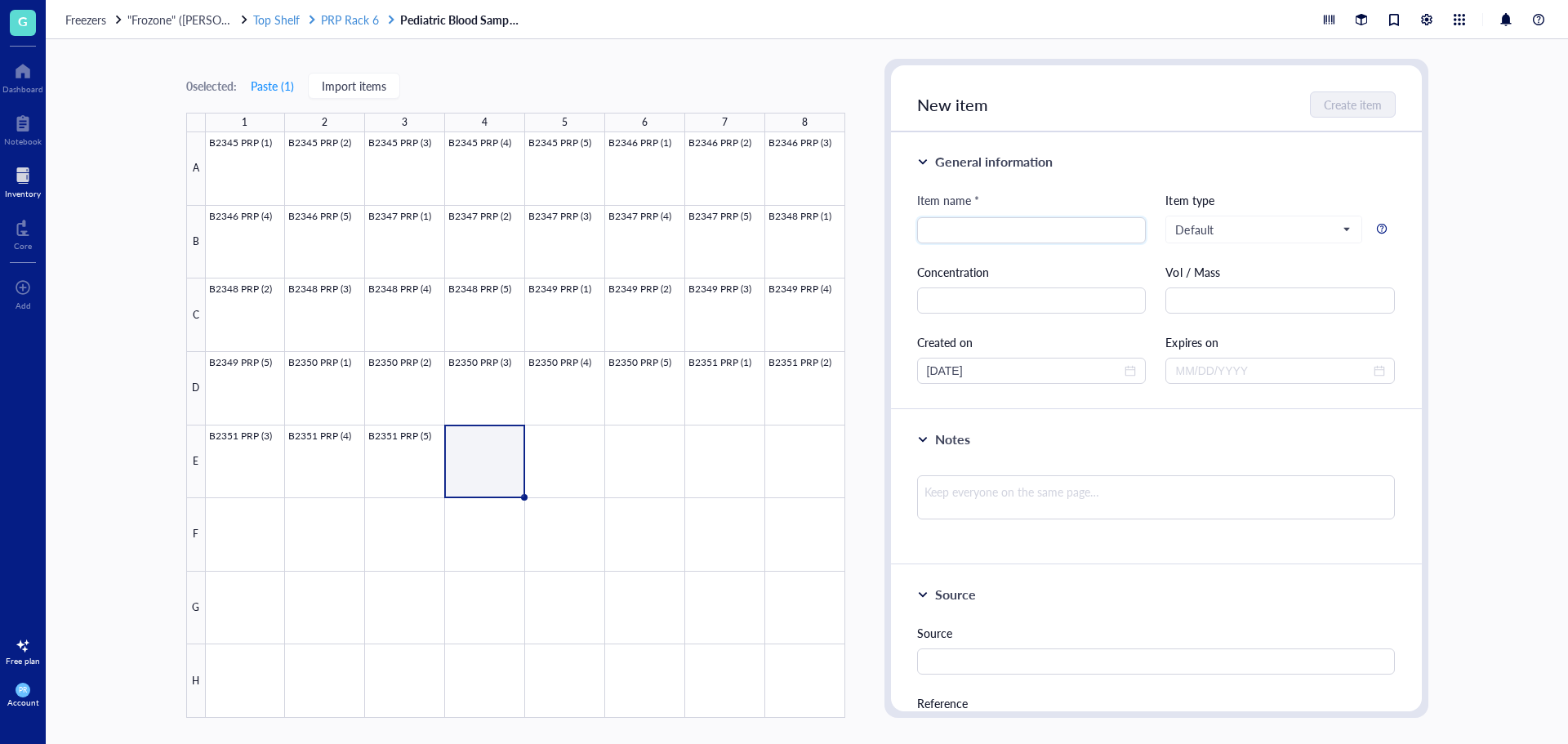
click at [361, 22] on span "PRP Rack 6" at bounding box center [349, 19] width 58 height 16
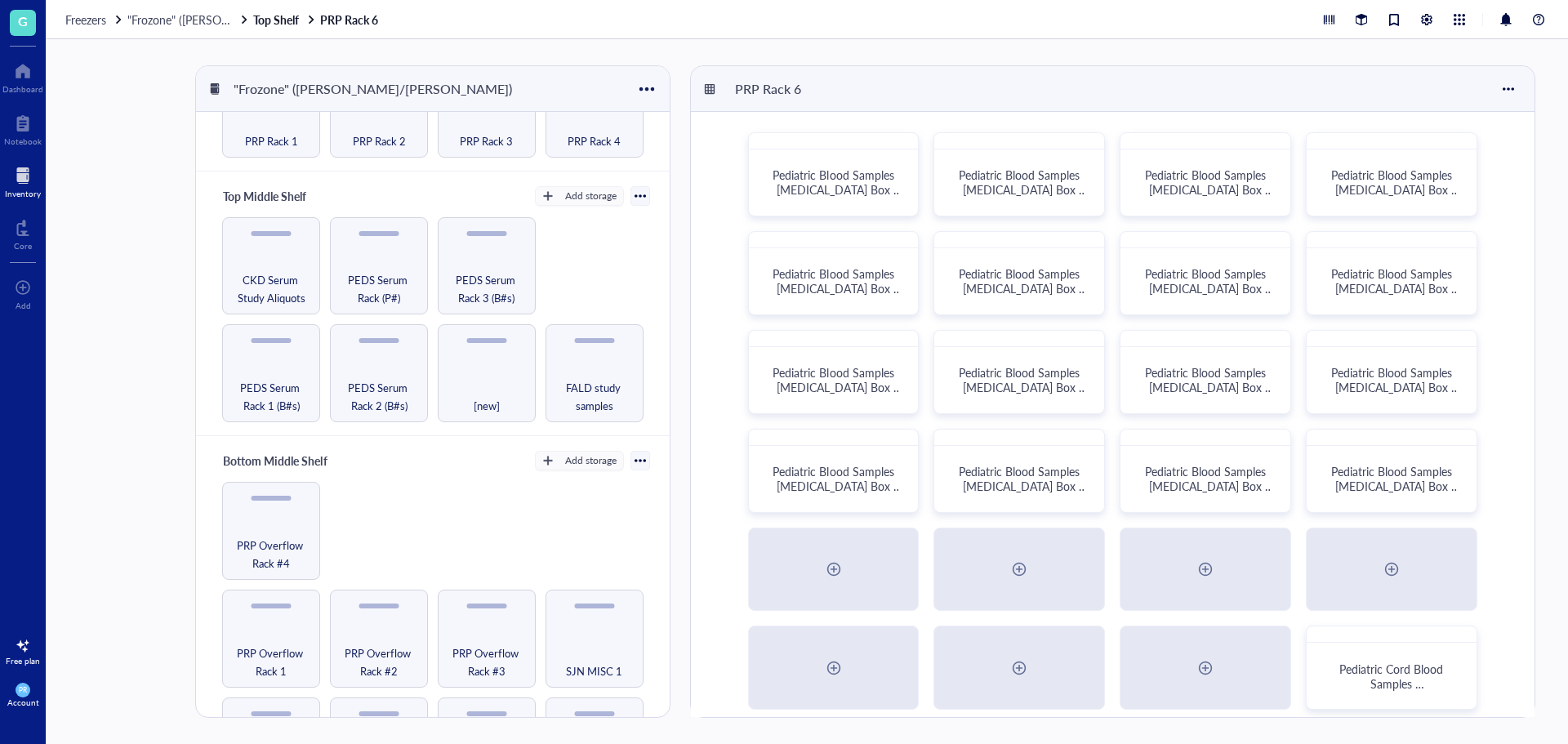
scroll to position [245, 0]
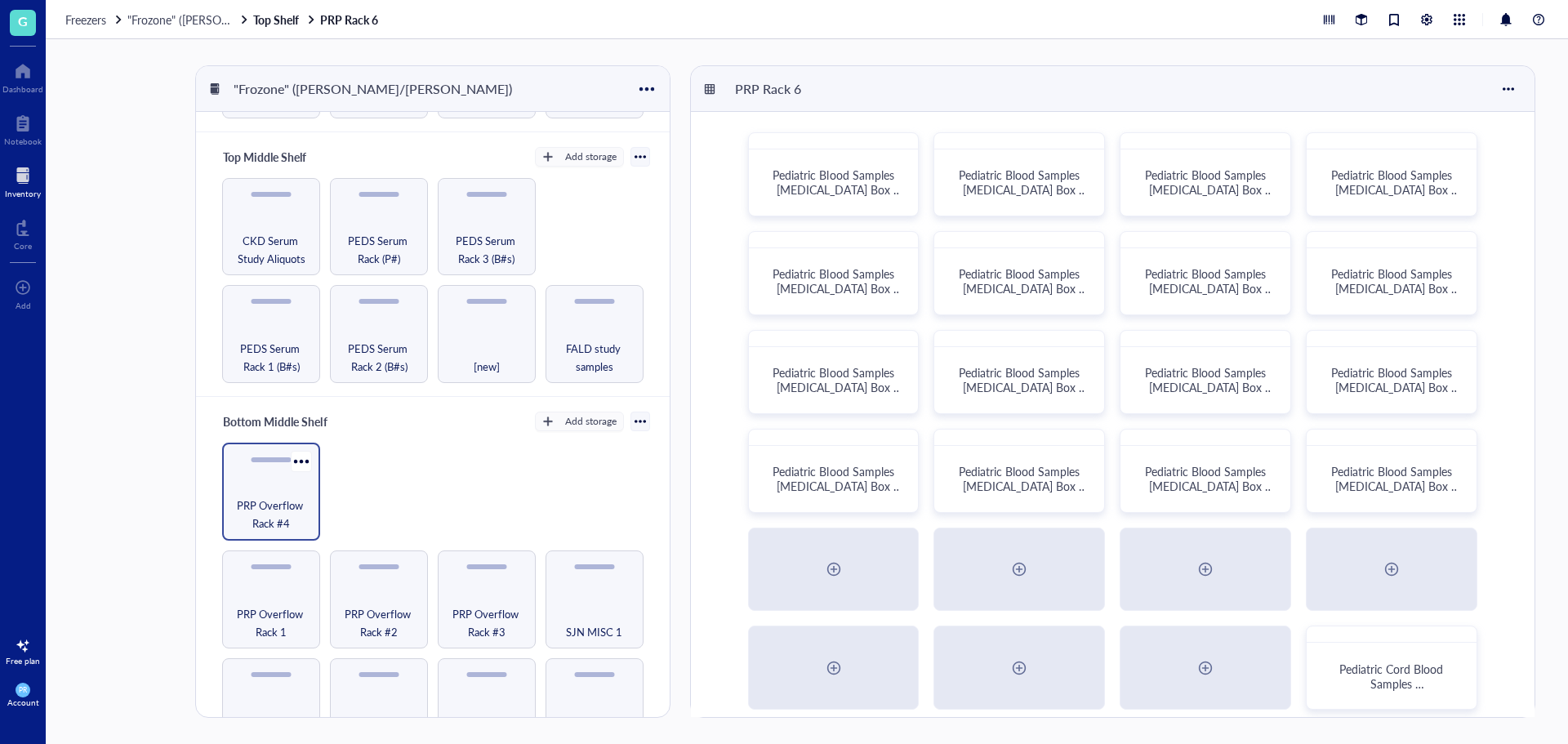
click at [296, 503] on span "PRP Overflow Rack #4" at bounding box center [271, 514] width 81 height 36
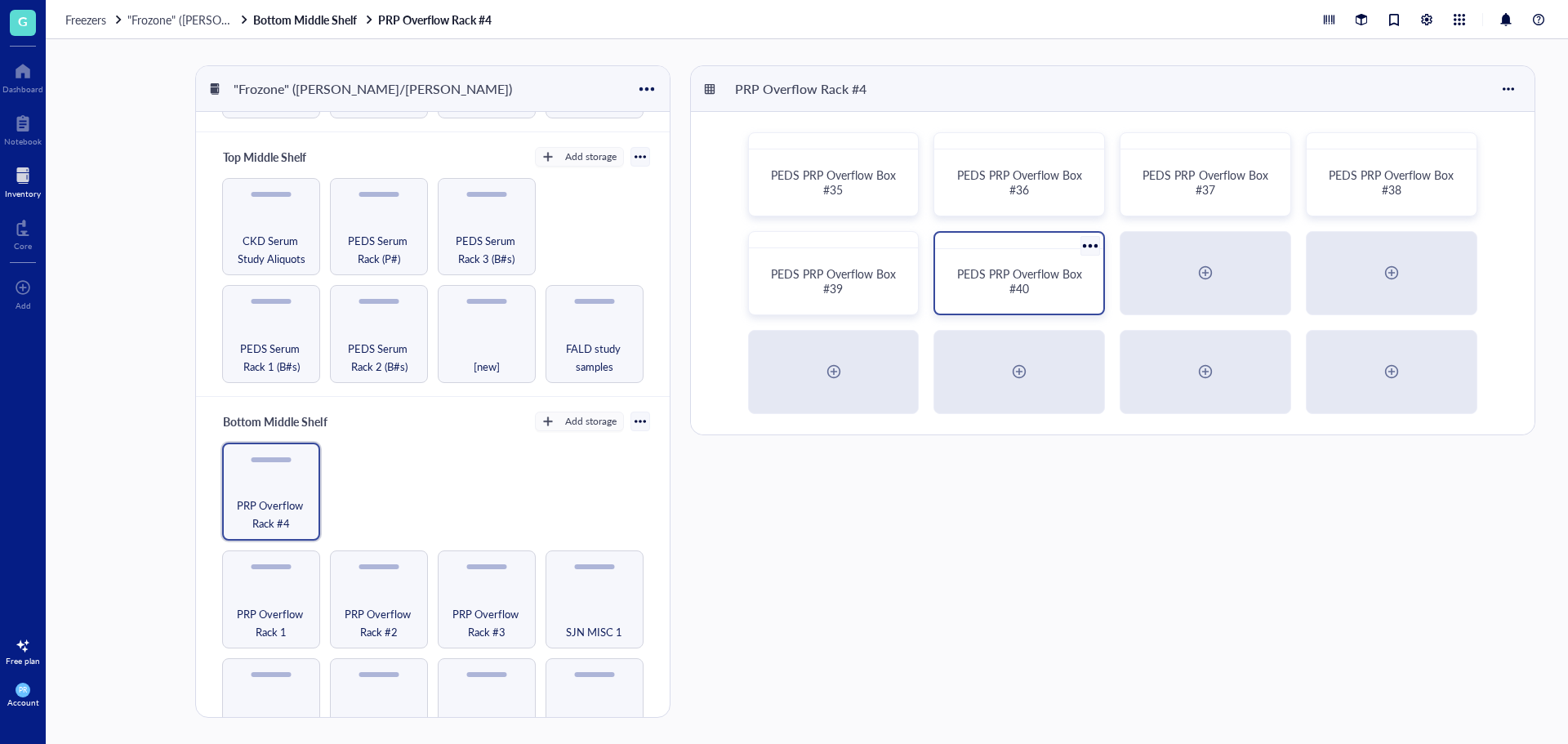
click at [1029, 260] on div "PEDS PRP Overflow Box #40" at bounding box center [1019, 281] width 155 height 51
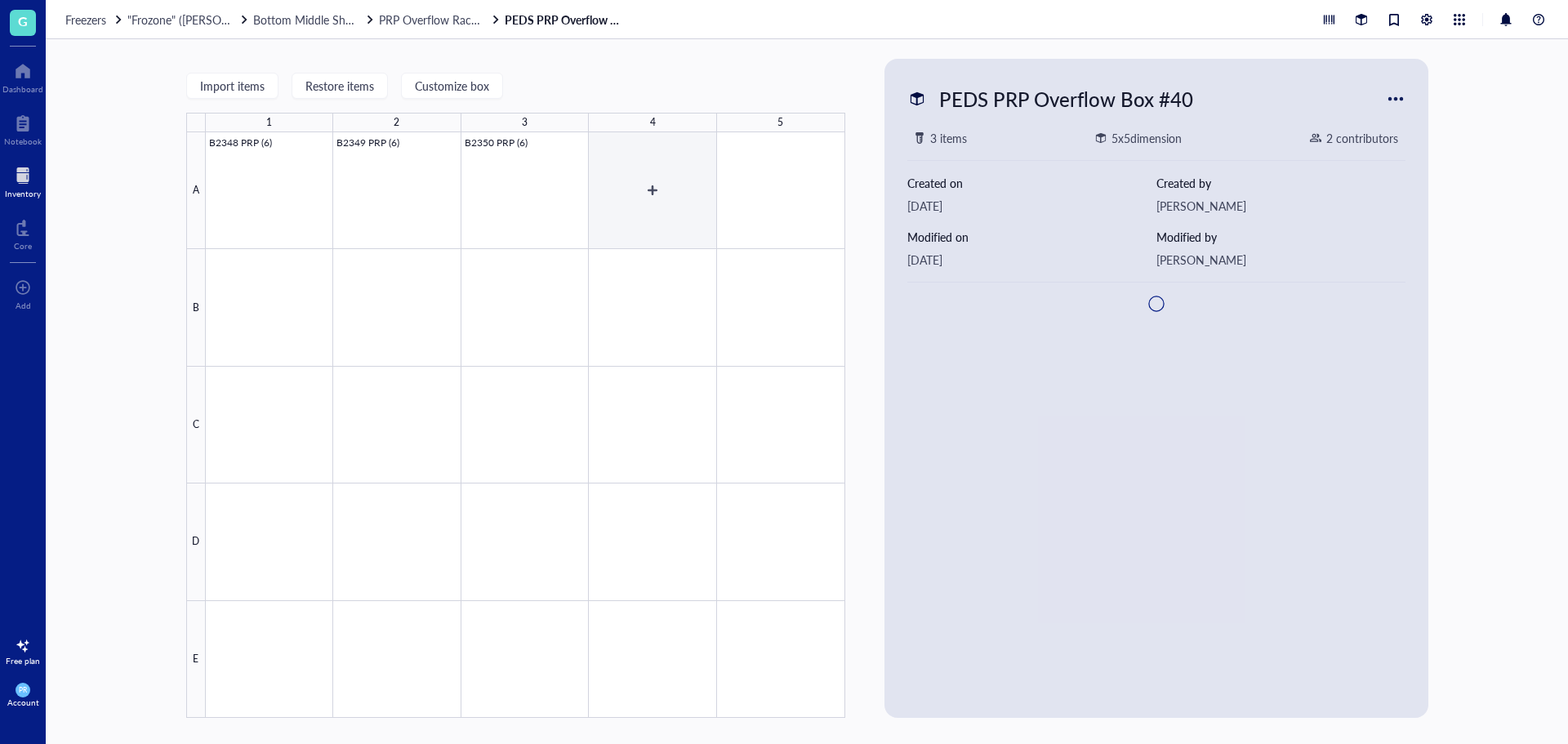
click at [655, 202] on div at bounding box center [525, 425] width 639 height 586
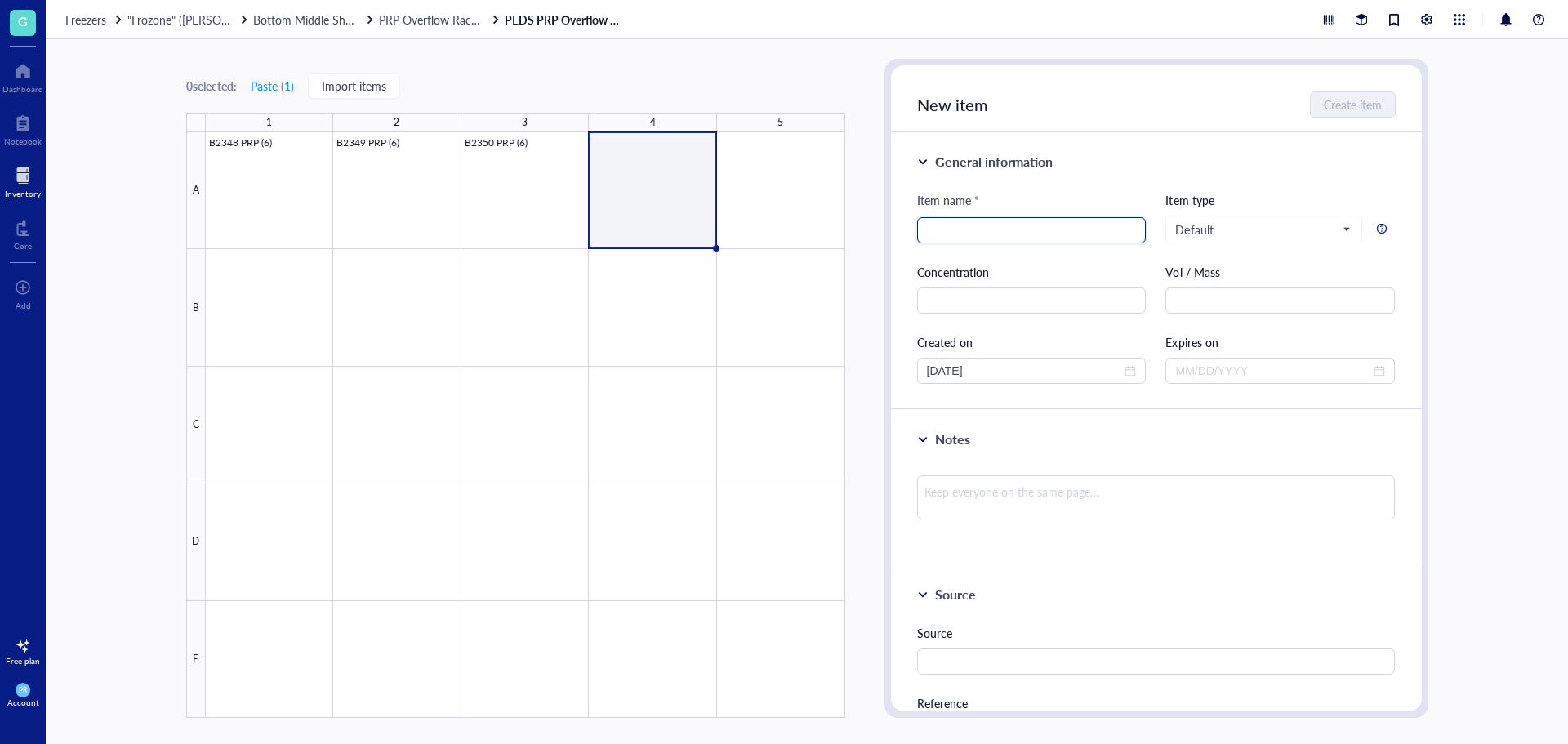
click at [970, 225] on input "search" at bounding box center [1032, 230] width 210 height 24
paste input "B2350 PRP (5)"
click at [955, 230] on input "B2350 PRP (5)" at bounding box center [1032, 230] width 210 height 24
click at [991, 232] on input "B2351 PRP (5)" at bounding box center [1032, 230] width 210 height 24
type input "B2351 PRP (6)"
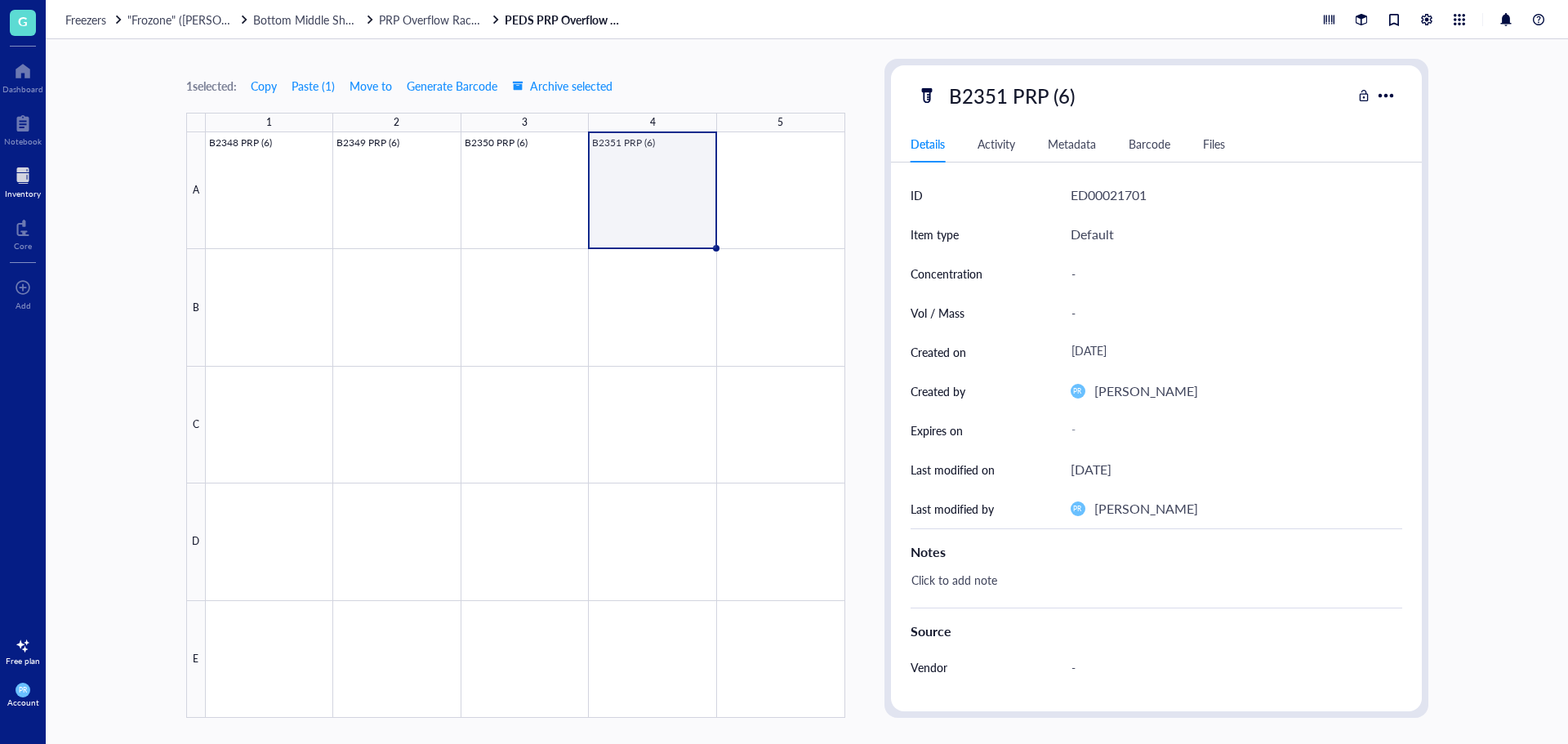
click at [32, 176] on div at bounding box center [23, 175] width 36 height 26
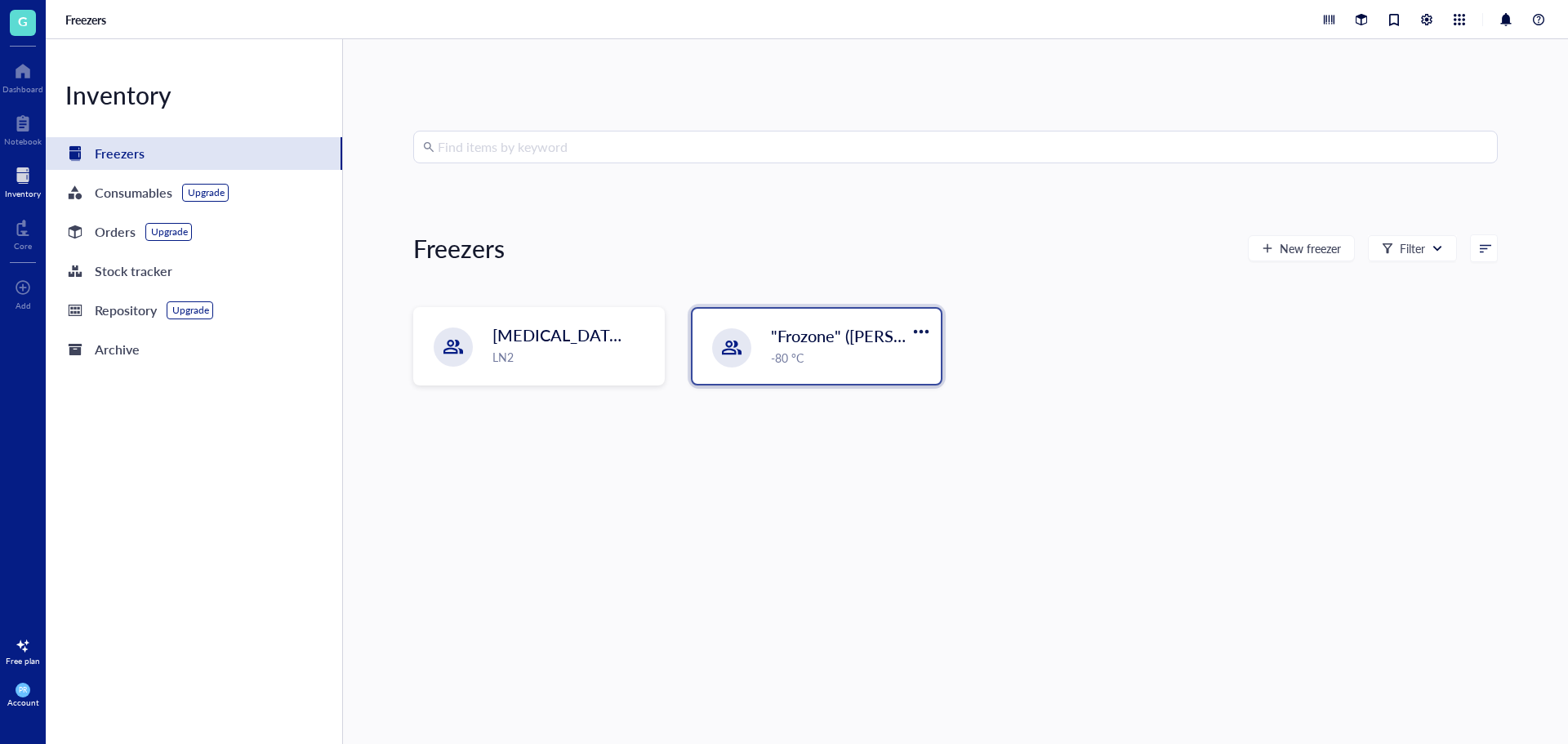
click at [757, 356] on div ""Frozone" ([PERSON_NAME]/[PERSON_NAME]) -80 °C" at bounding box center [816, 346] width 248 height 75
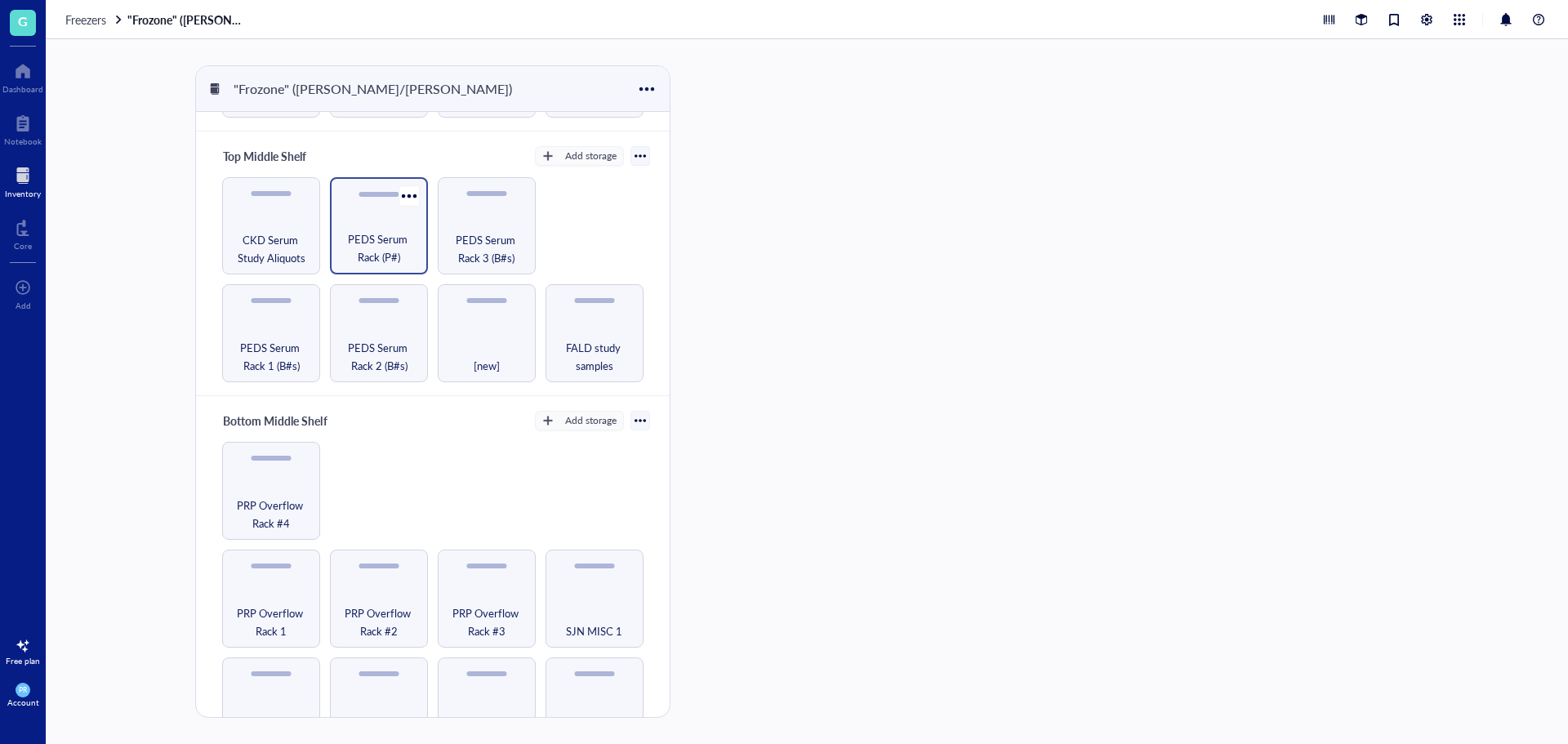
scroll to position [245, 0]
click at [453, 240] on span "PEDS Serum Rack 3 (B#s)" at bounding box center [486, 249] width 81 height 36
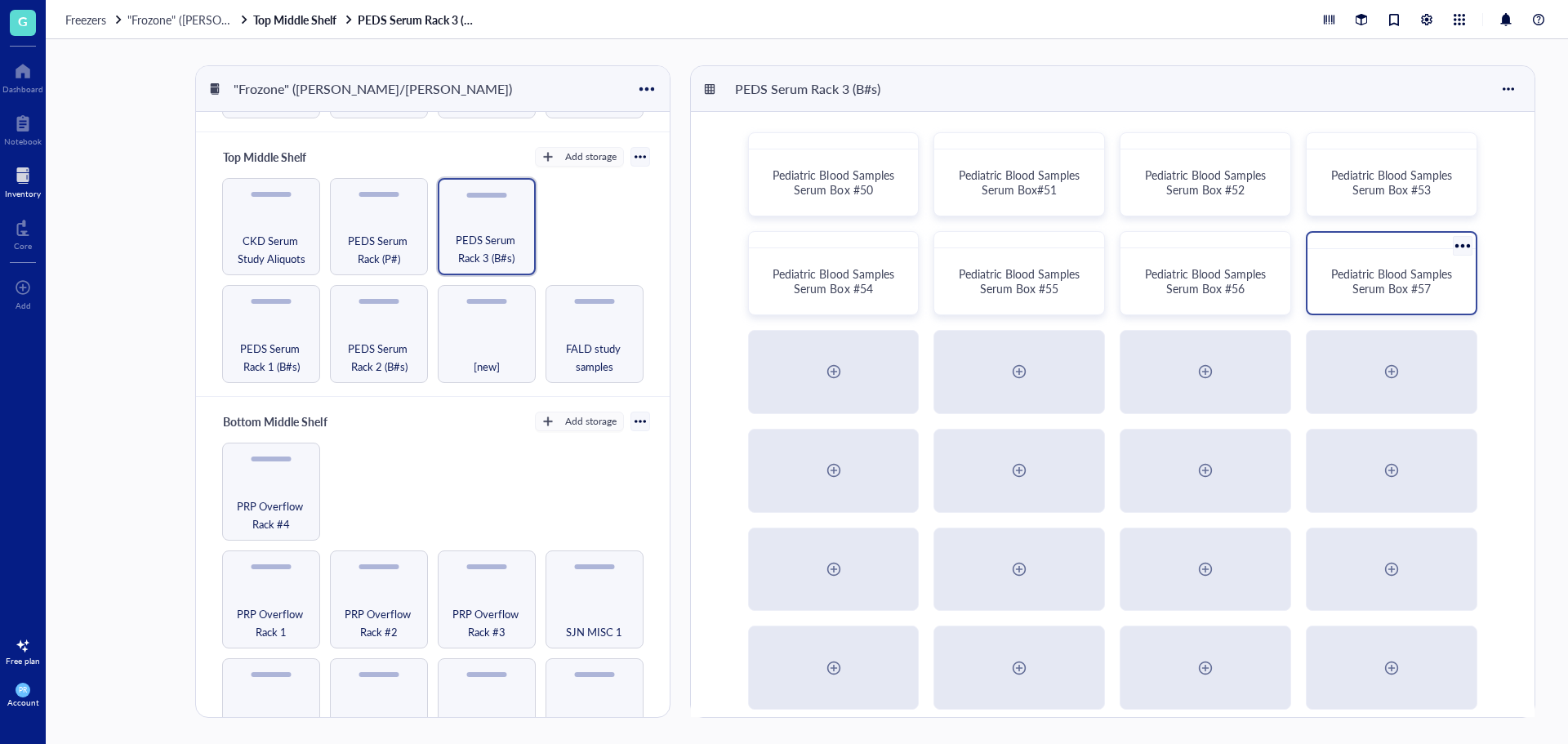
click at [1369, 276] on span "Pediatric Blood Samples Serum Box #57" at bounding box center [1393, 281] width 124 height 31
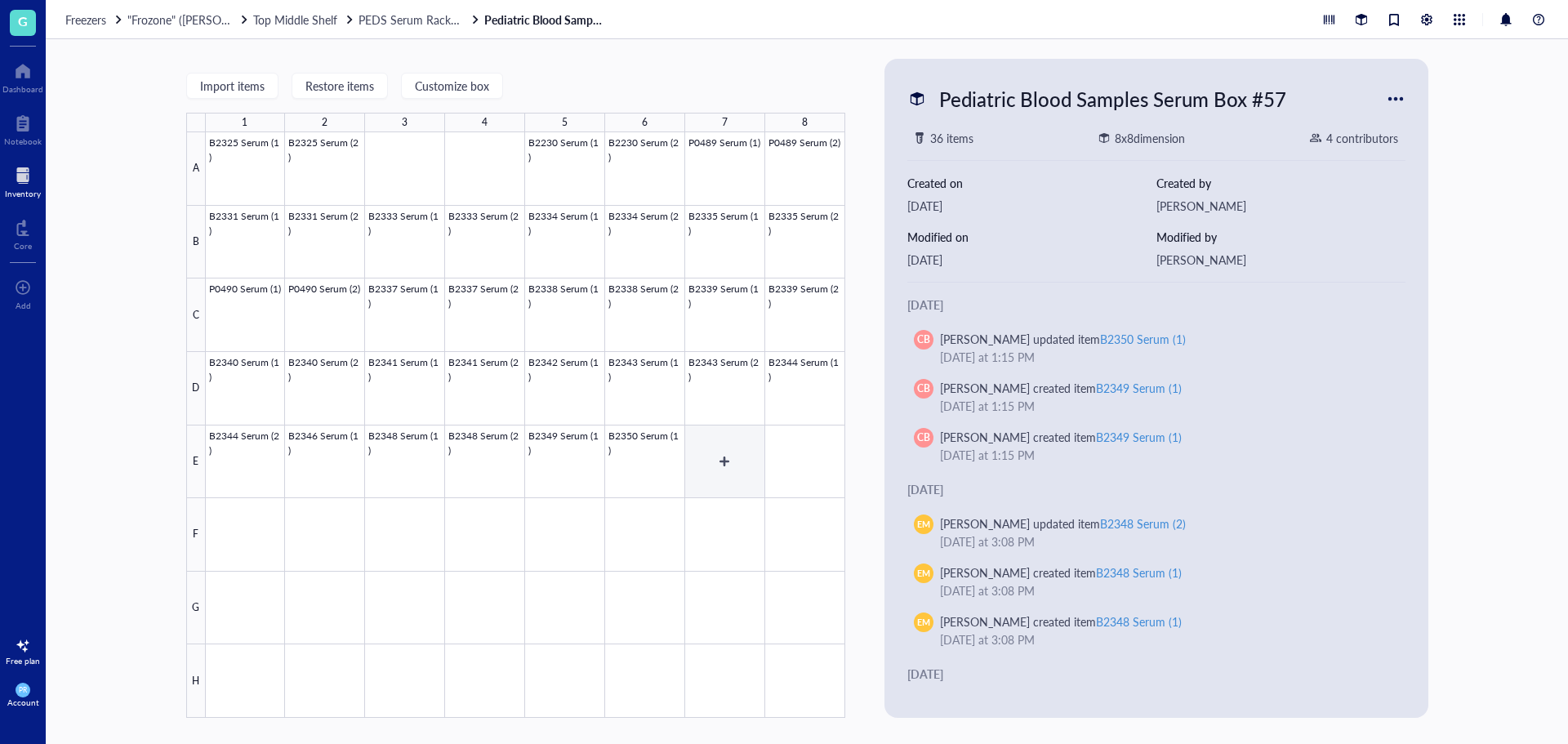
click at [701, 454] on div at bounding box center [525, 425] width 639 height 586
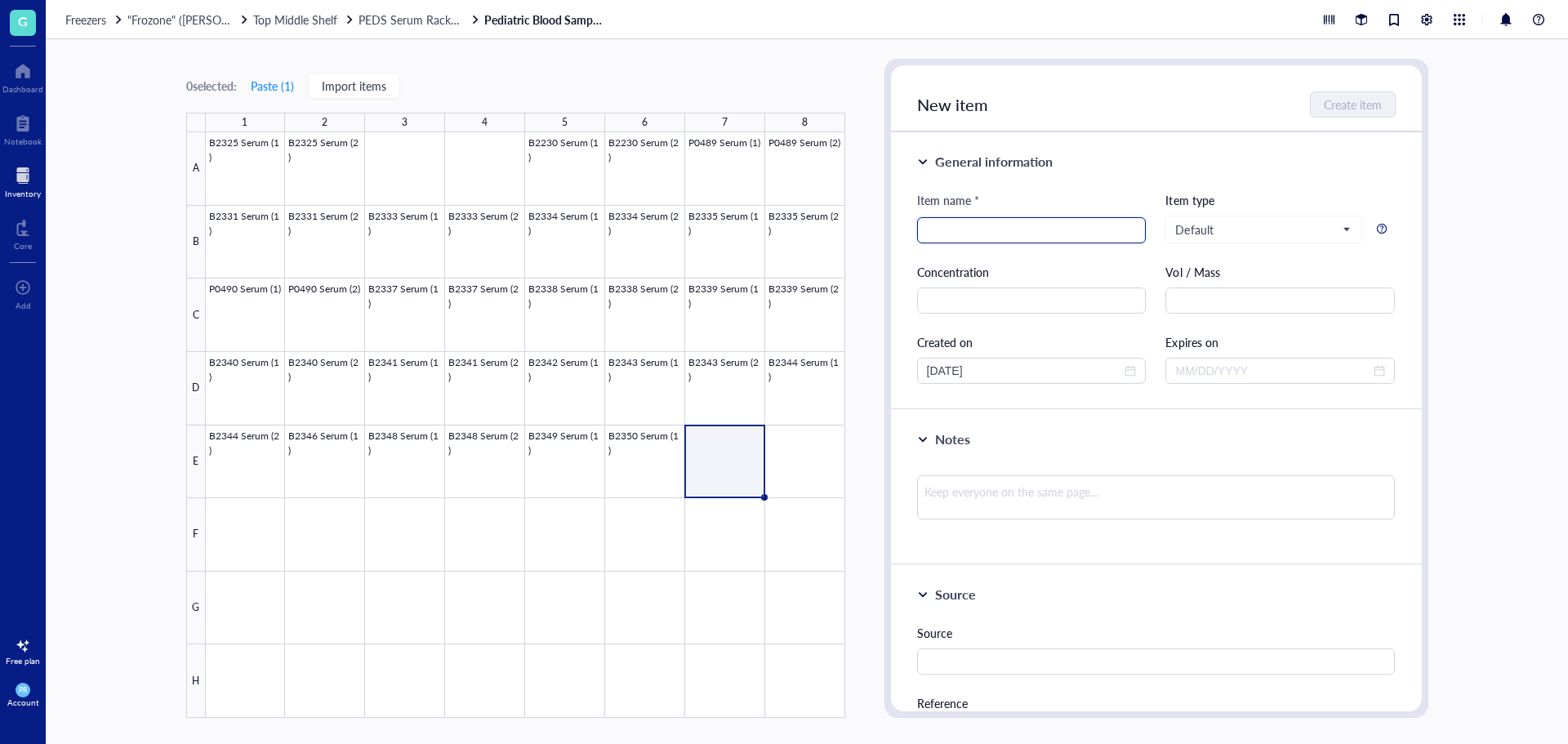
click at [942, 244] on div "Item name * Item type Default Concentration Vol / Mass Created on [DATE] Expire…" at bounding box center [1156, 287] width 479 height 193
click at [944, 240] on input "search" at bounding box center [1032, 230] width 210 height 24
paste input "B2350 PRP (5)"
drag, startPoint x: 986, startPoint y: 234, endPoint x: 953, endPoint y: 232, distance: 33.1
click at [953, 232] on input "B2350 PRP (5)" at bounding box center [1032, 230] width 210 height 24
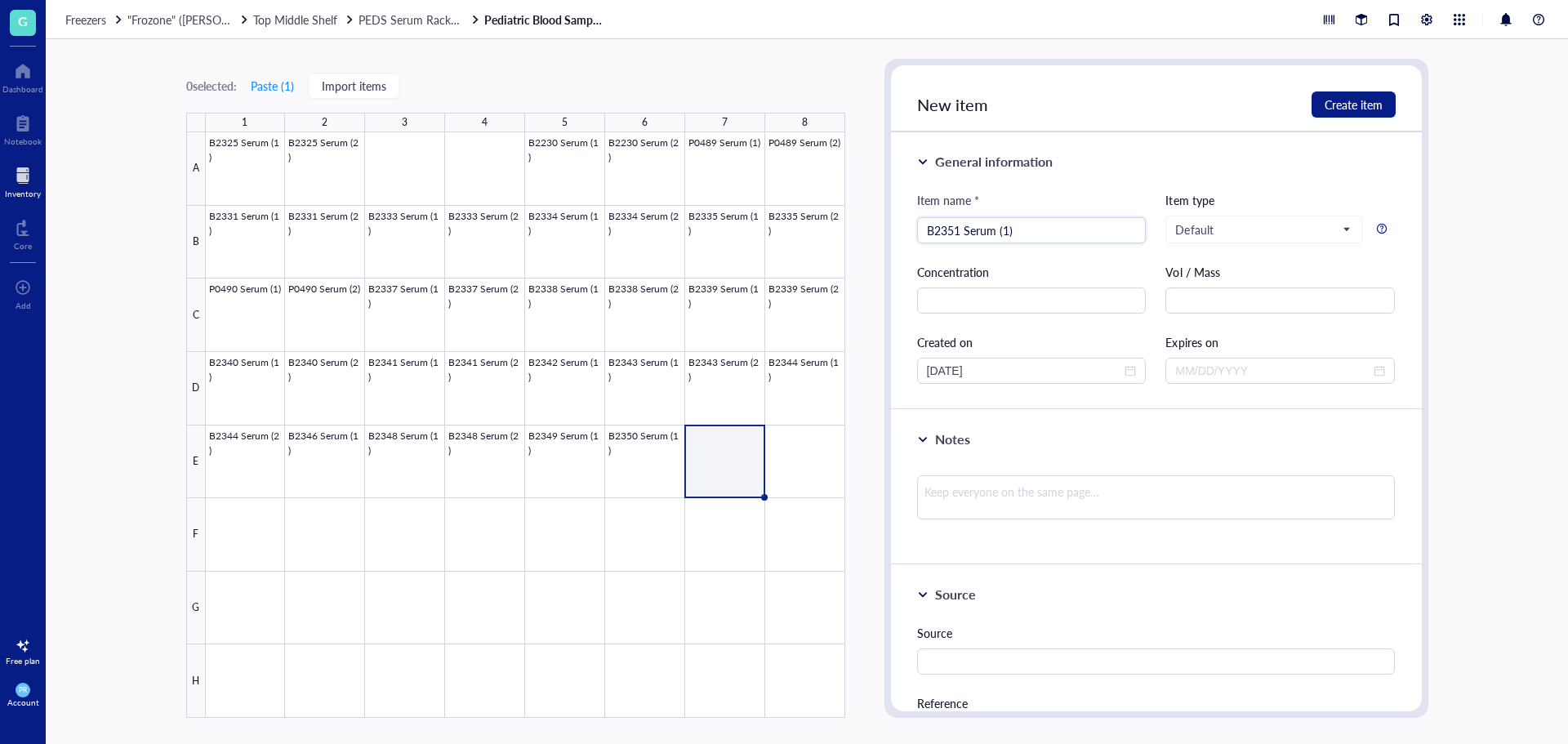
type input "B2351 Serum (1)"
click at [1144, 167] on div "General information" at bounding box center [1156, 161] width 479 height 19
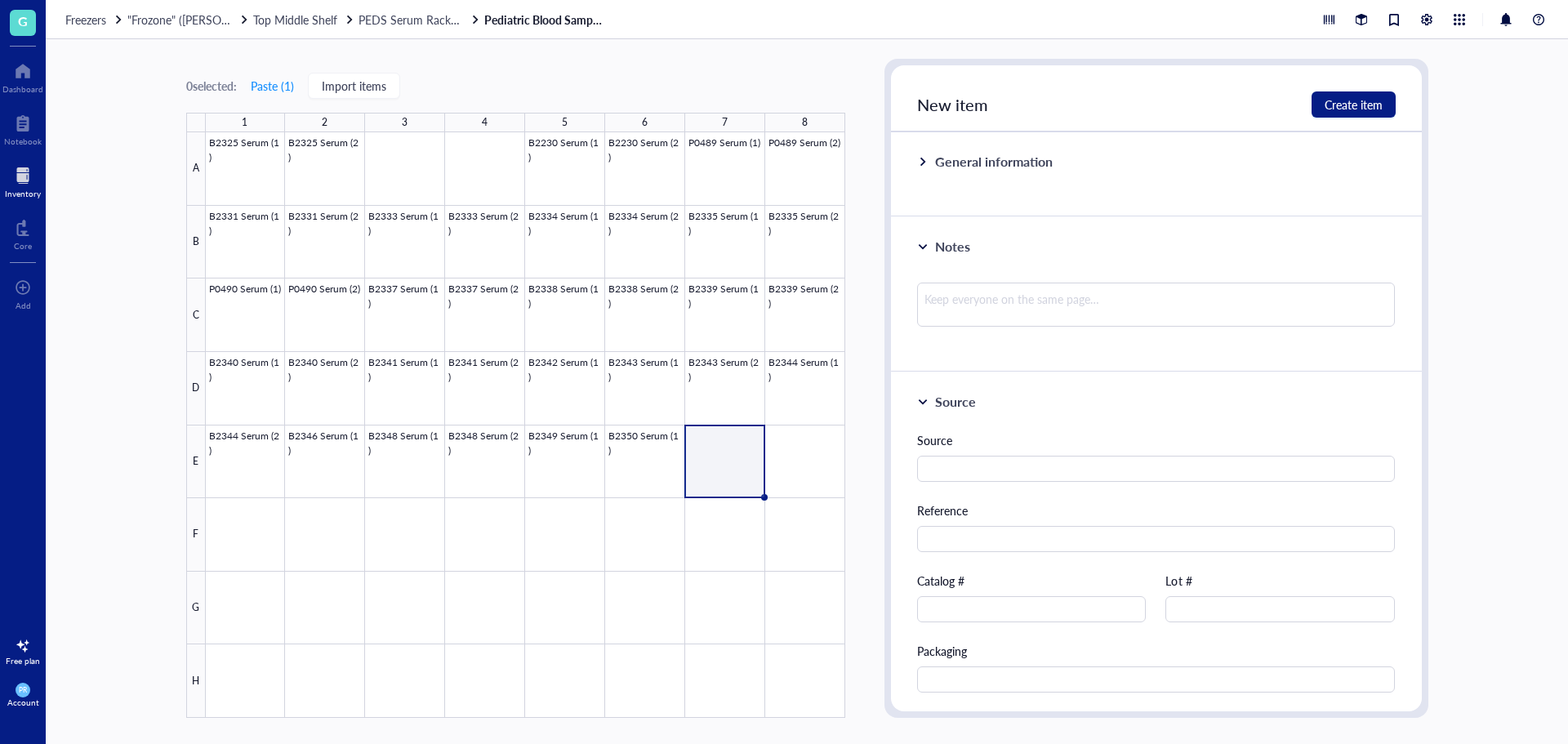
click at [1103, 223] on div "Notes" at bounding box center [1156, 294] width 530 height 155
click at [1097, 177] on div "General information" at bounding box center [1156, 174] width 530 height 85
click at [1061, 163] on div "General information" at bounding box center [1156, 161] width 479 height 19
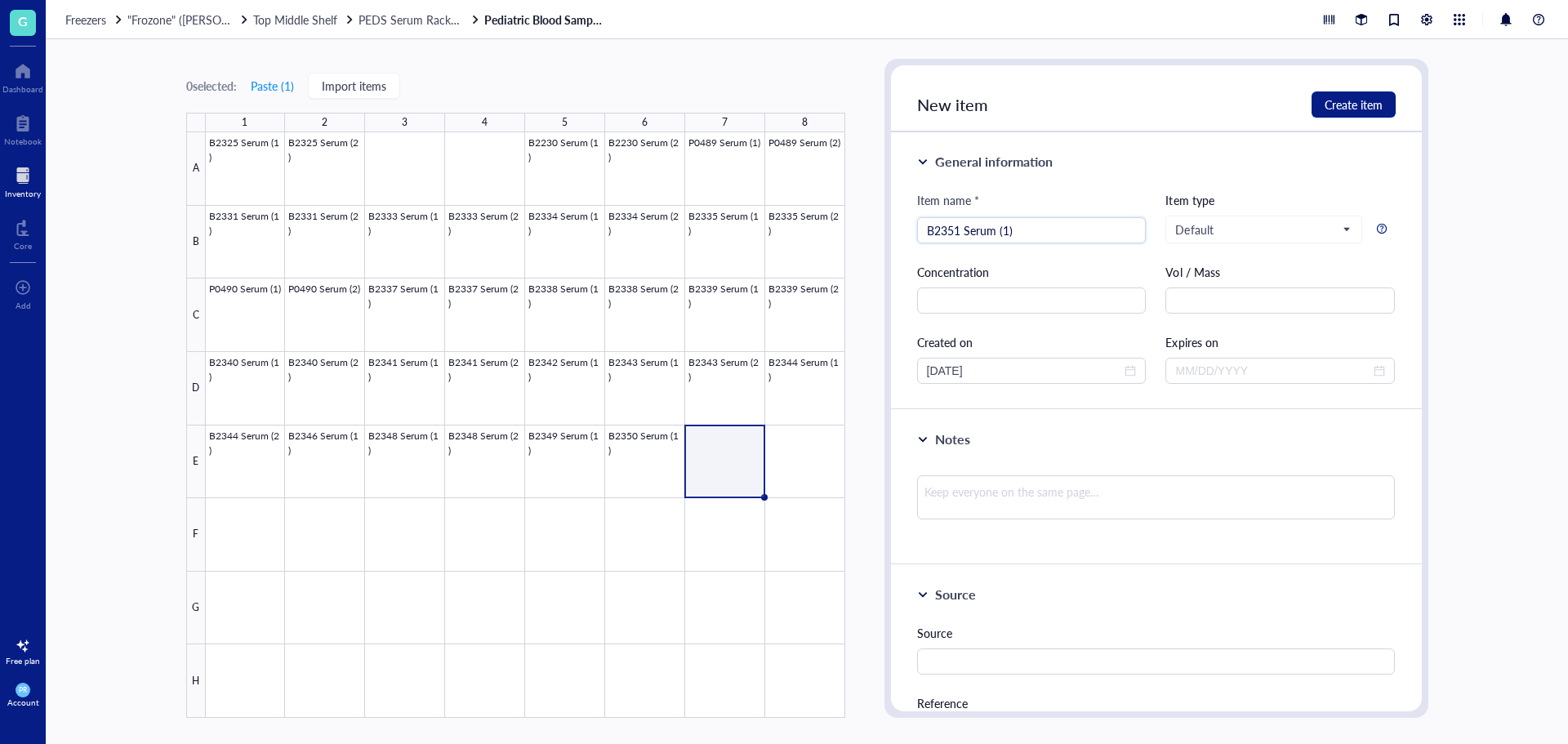
click at [948, 442] on div "Notes" at bounding box center [953, 439] width 35 height 19
click at [1348, 106] on span "Create item" at bounding box center [1353, 105] width 58 height 13
